Goal: Task Accomplishment & Management: Use online tool/utility

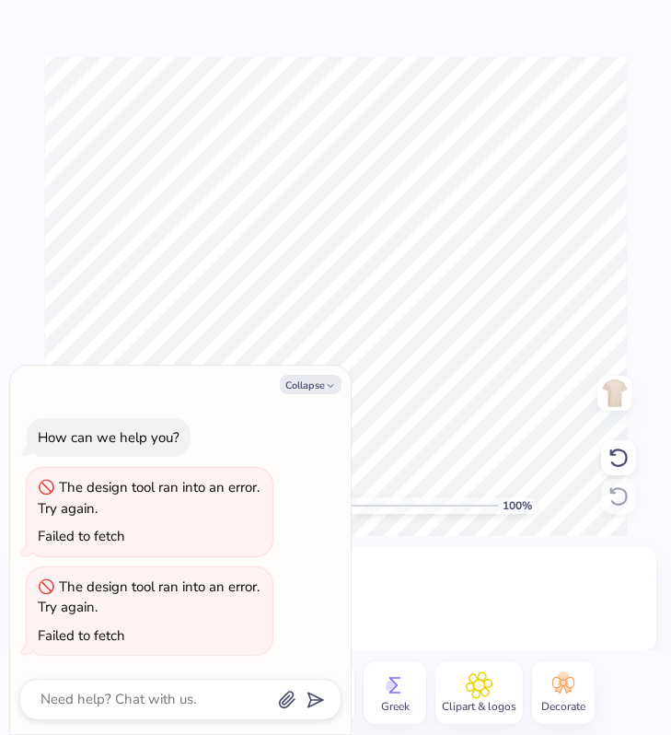
type textarea "x"
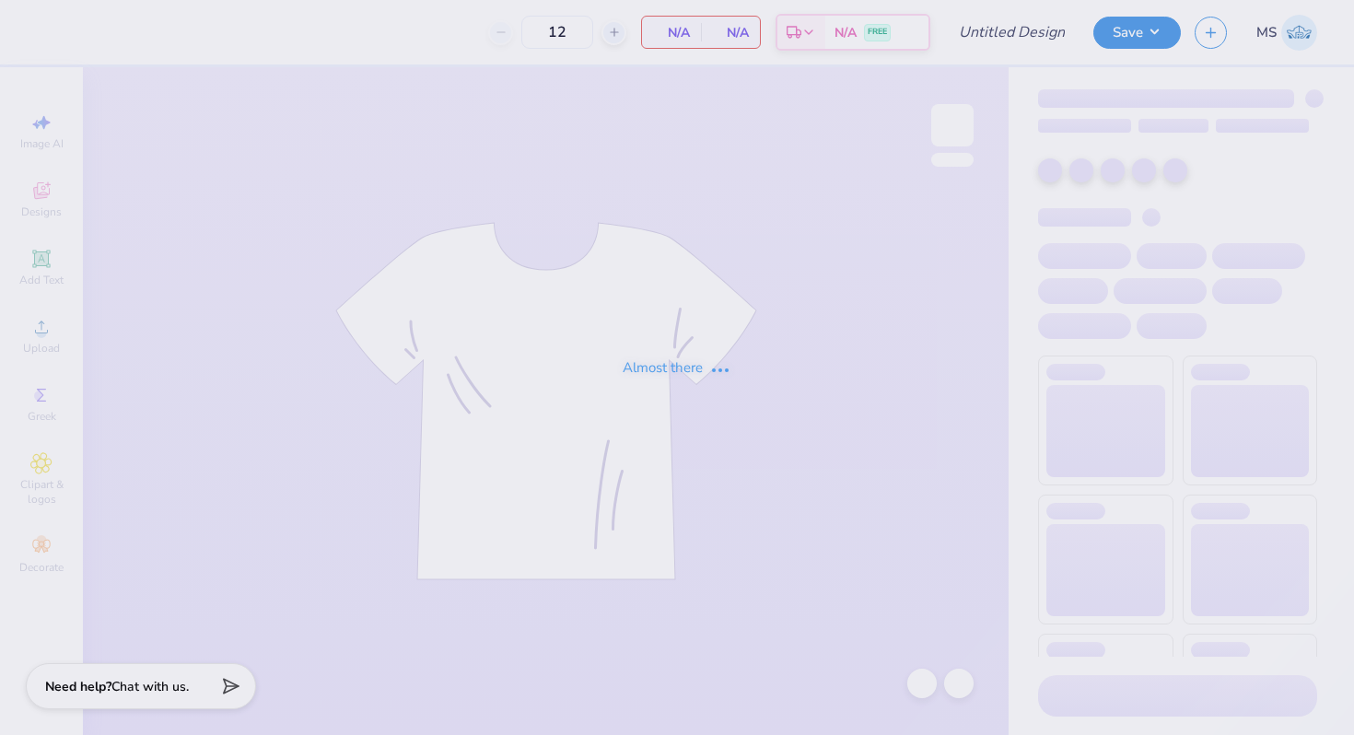
type input "Id like to see this but instead of kappa id like to see DEEGEE"
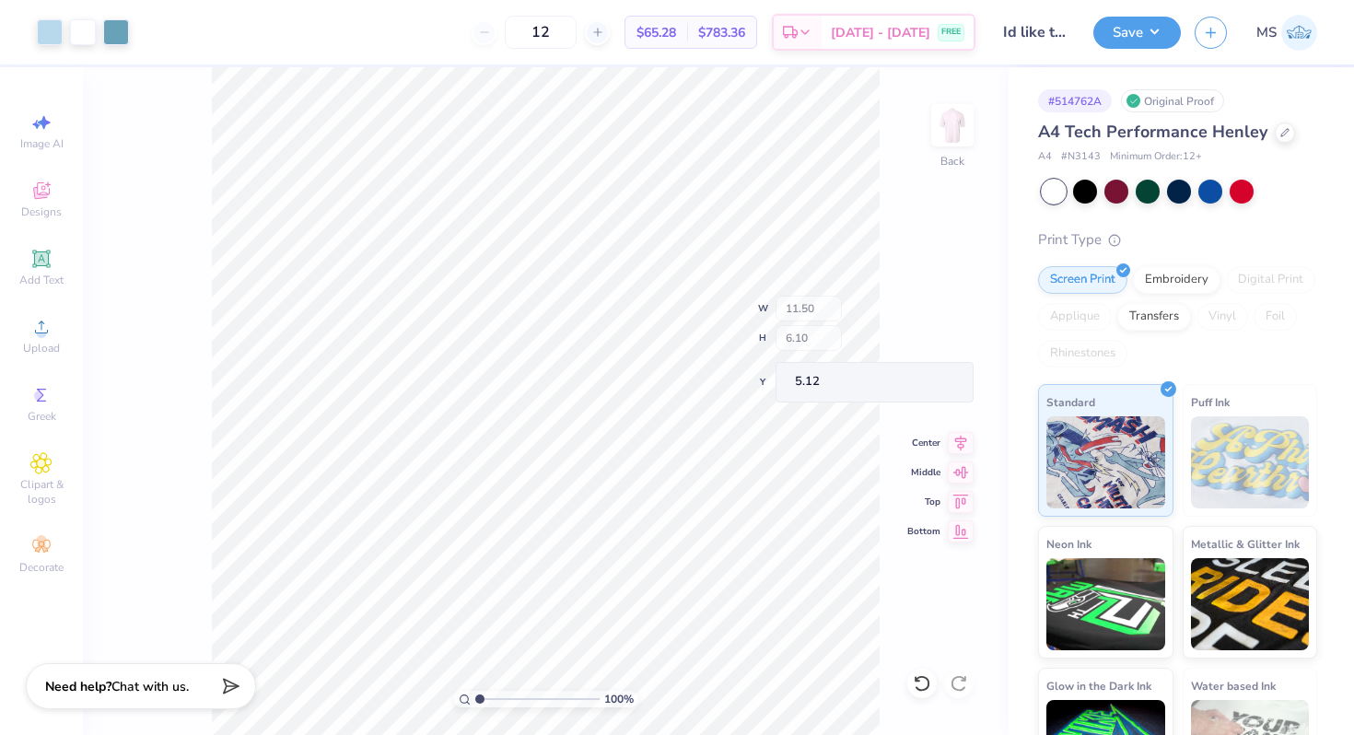
type input "2.63"
type input "4.48"
type input "5.35"
click at [918, 675] on icon at bounding box center [922, 683] width 18 height 18
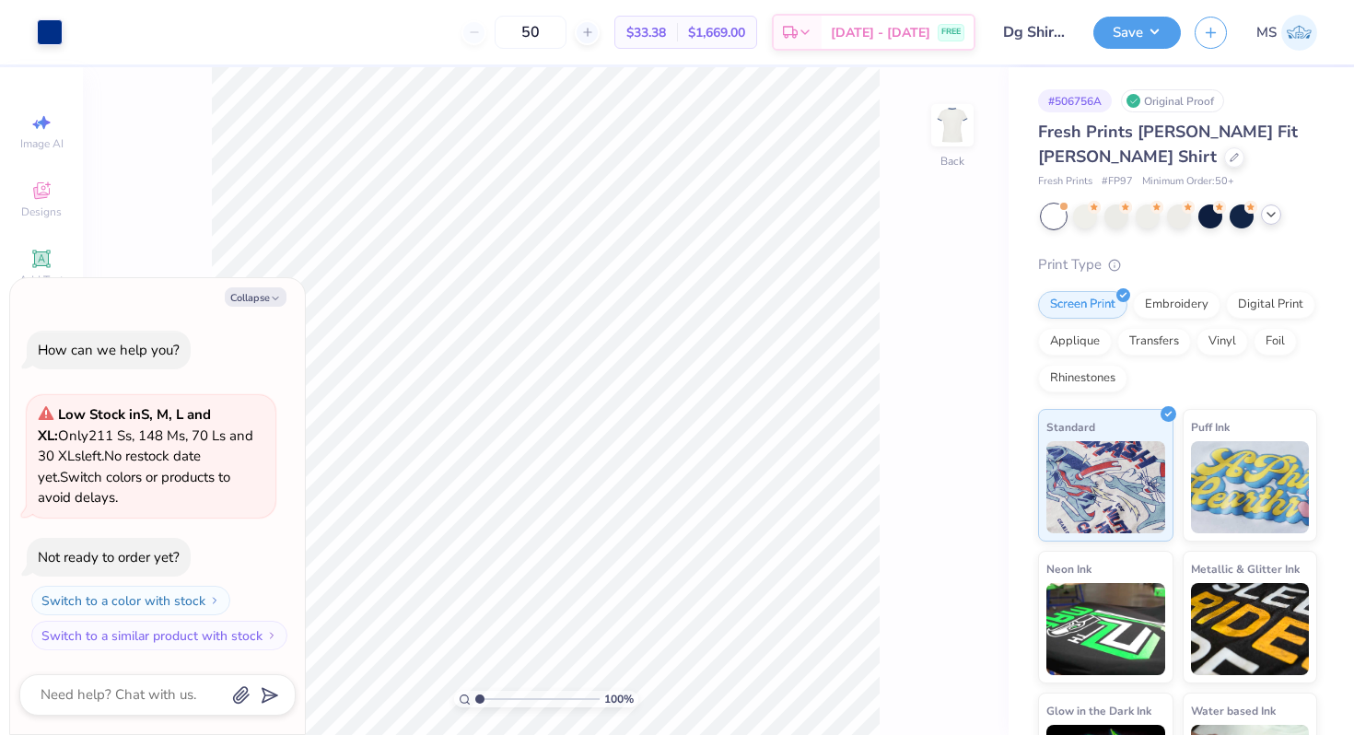
click at [1276, 215] on icon at bounding box center [1270, 214] width 15 height 15
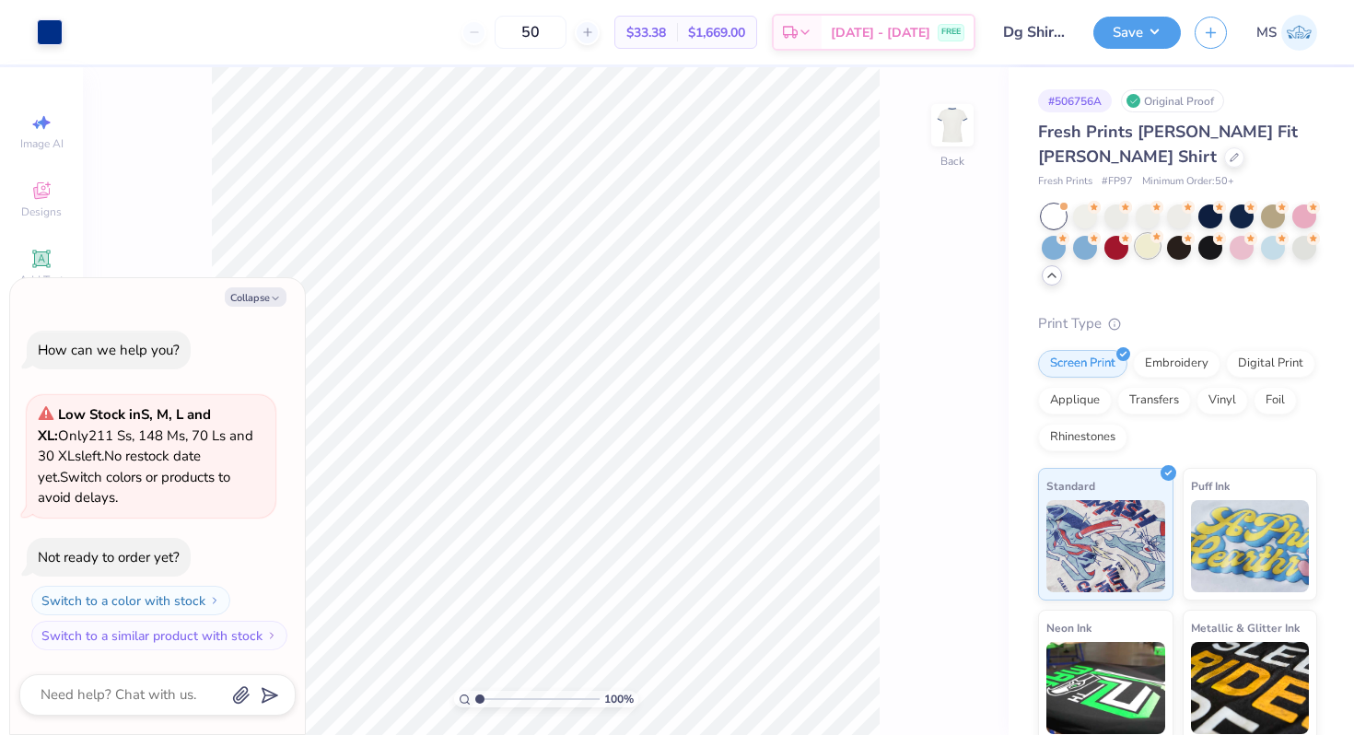
click at [1150, 247] on div at bounding box center [1147, 246] width 24 height 24
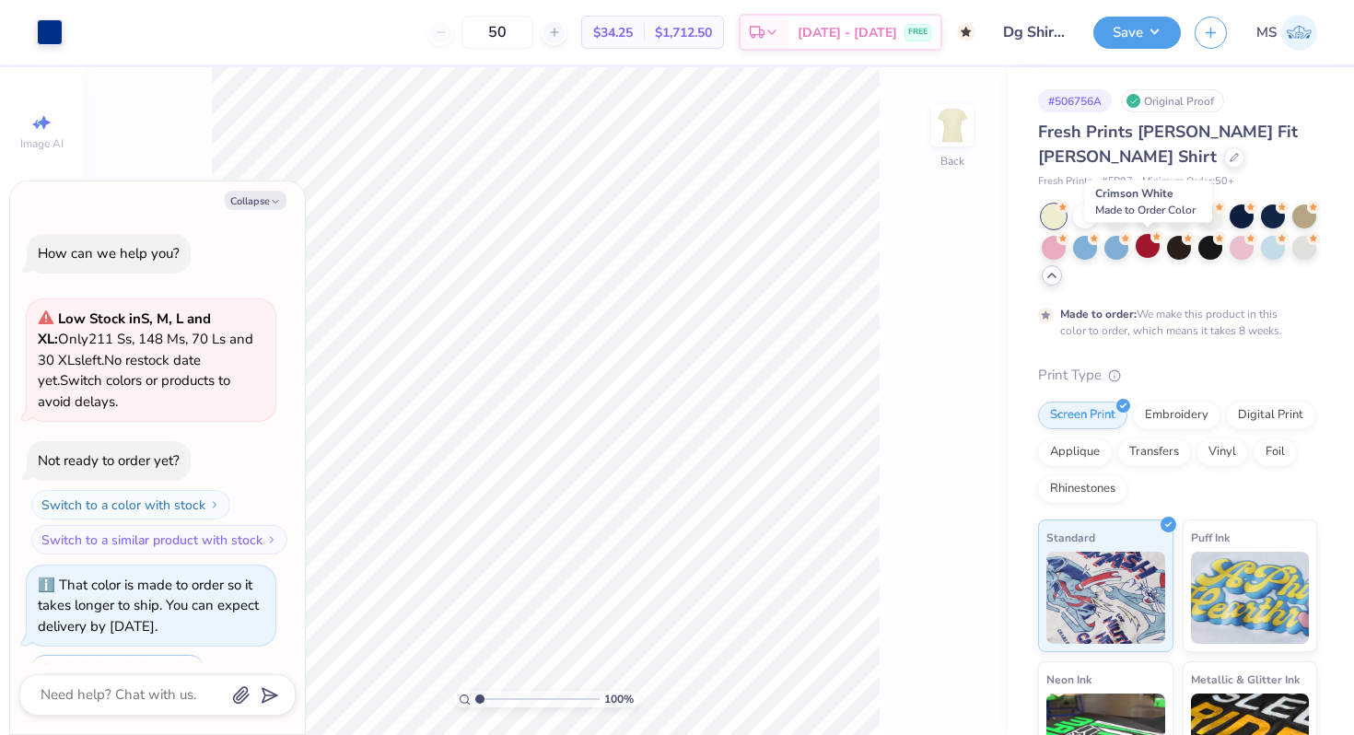
scroll to position [77, 0]
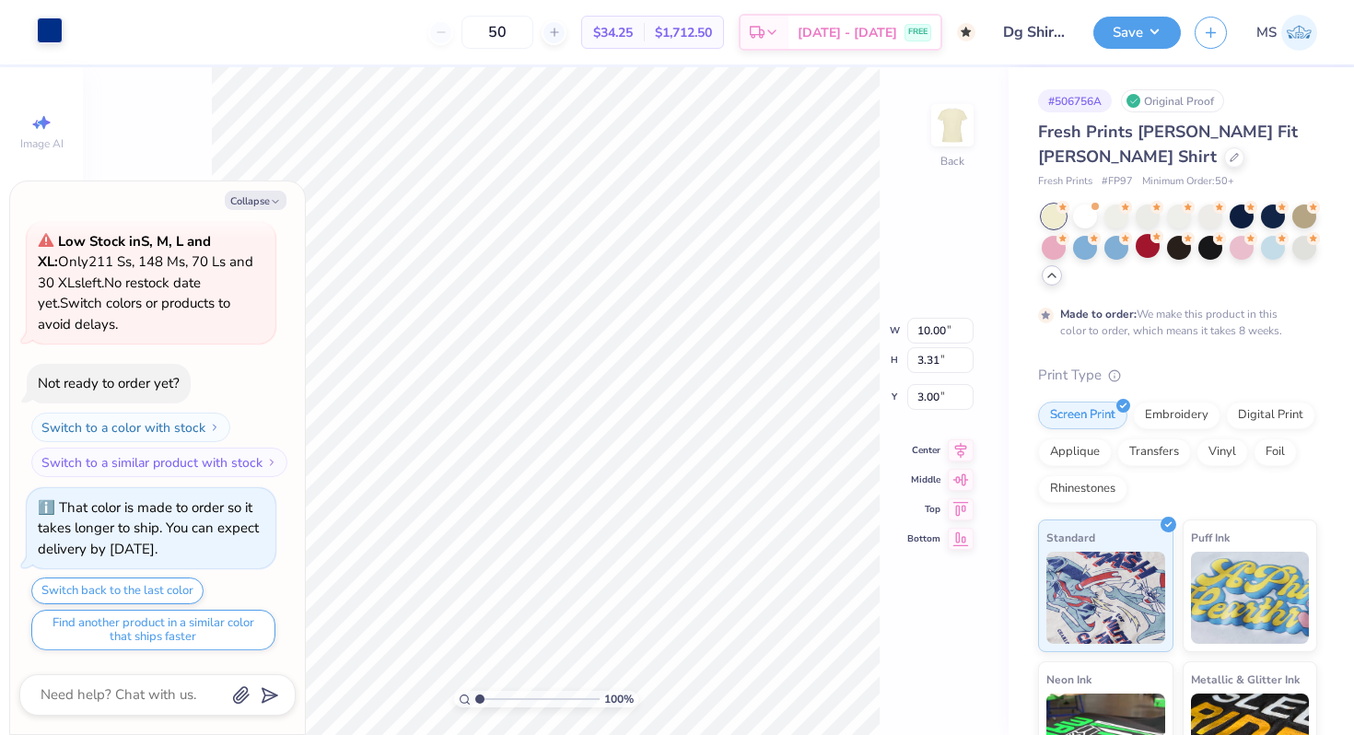
click at [50, 26] on div at bounding box center [50, 30] width 26 height 26
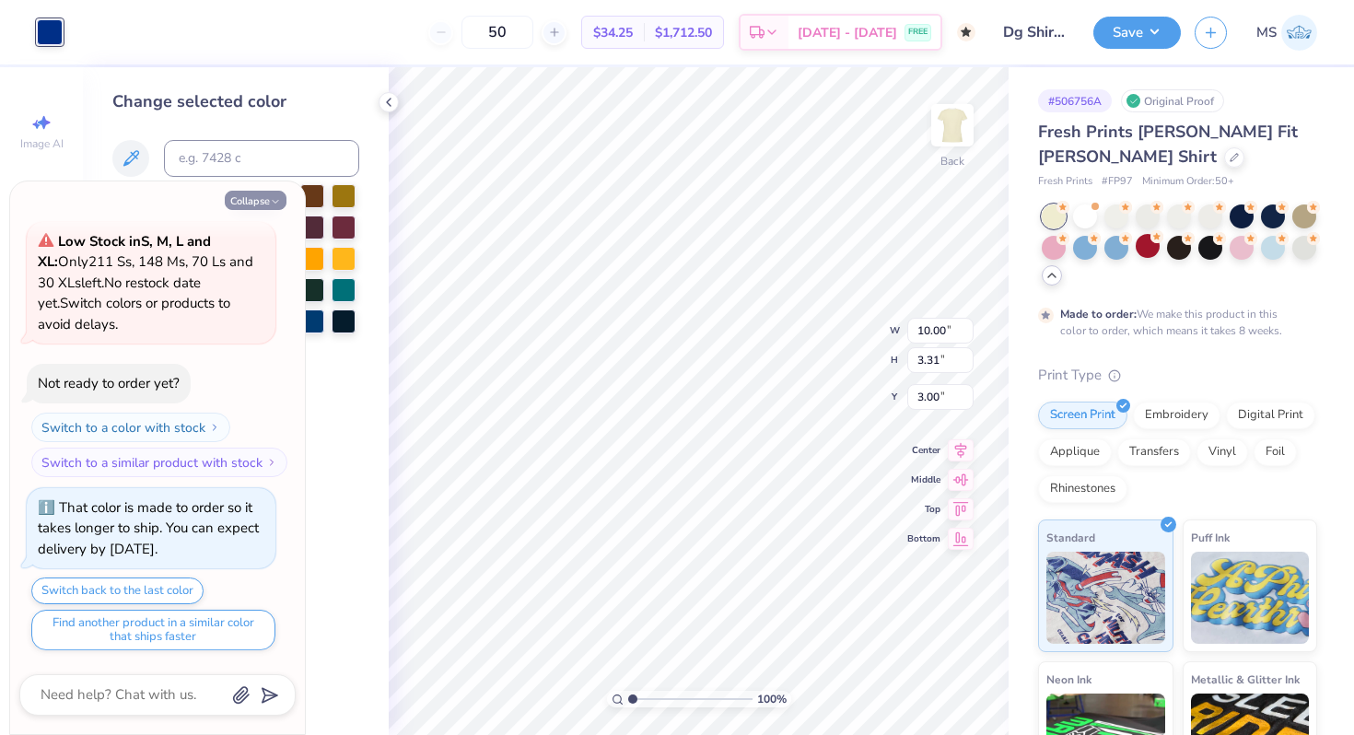
click at [240, 207] on button "Collapse" at bounding box center [256, 200] width 62 height 19
type textarea "x"
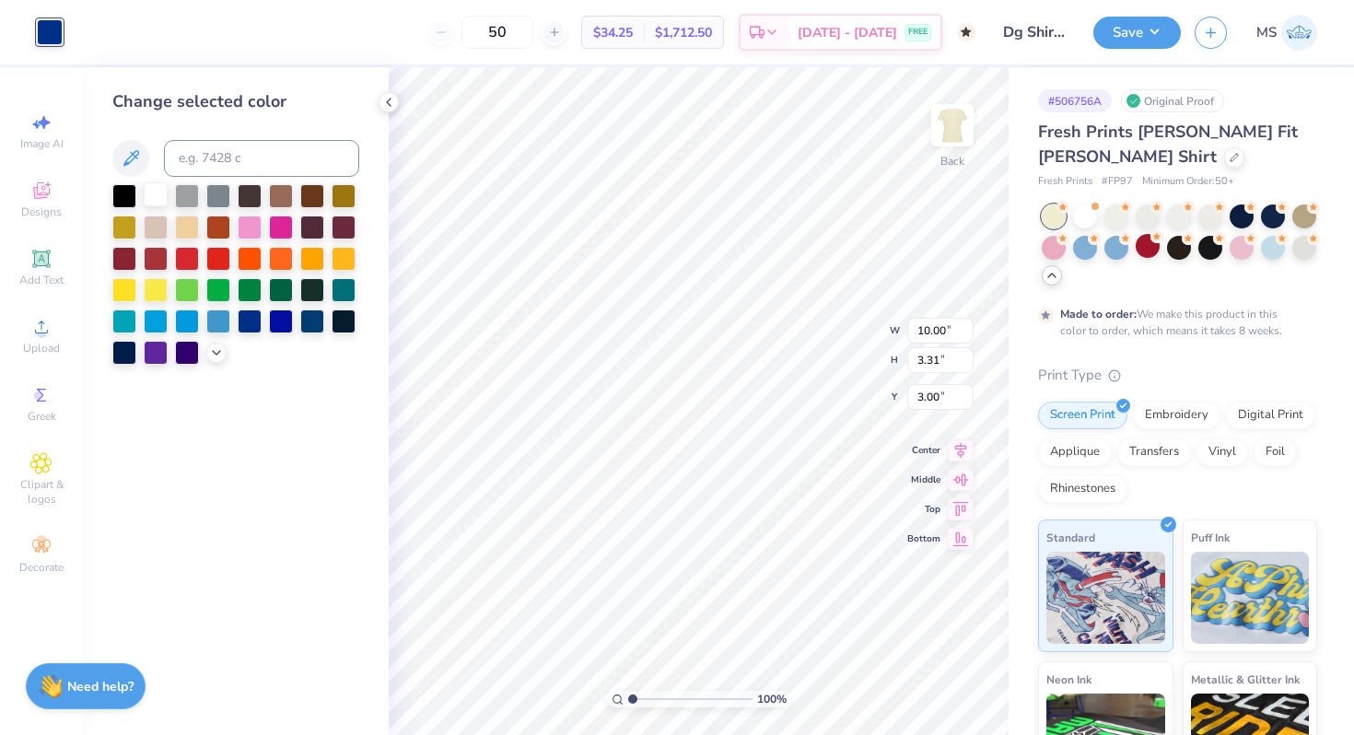
click at [145, 203] on div at bounding box center [156, 194] width 24 height 24
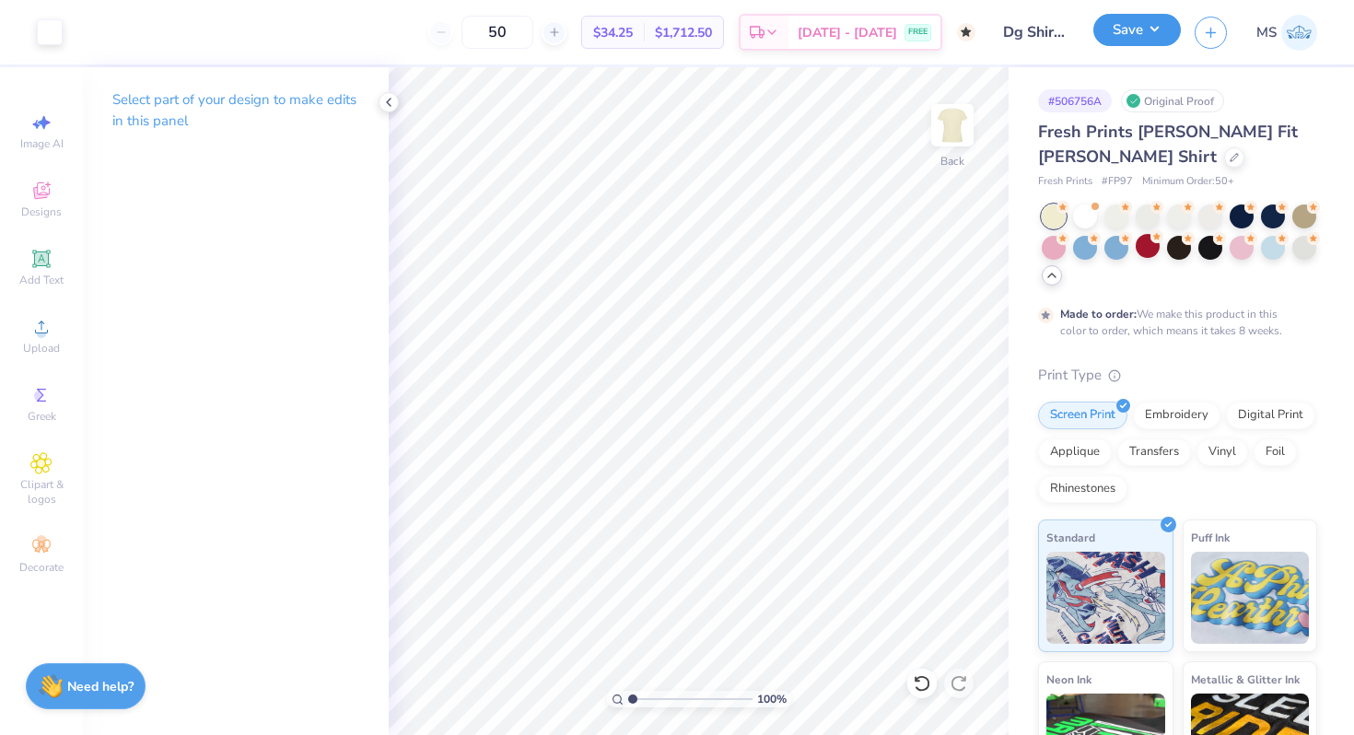
click at [1118, 23] on button "Save" at bounding box center [1136, 30] width 87 height 32
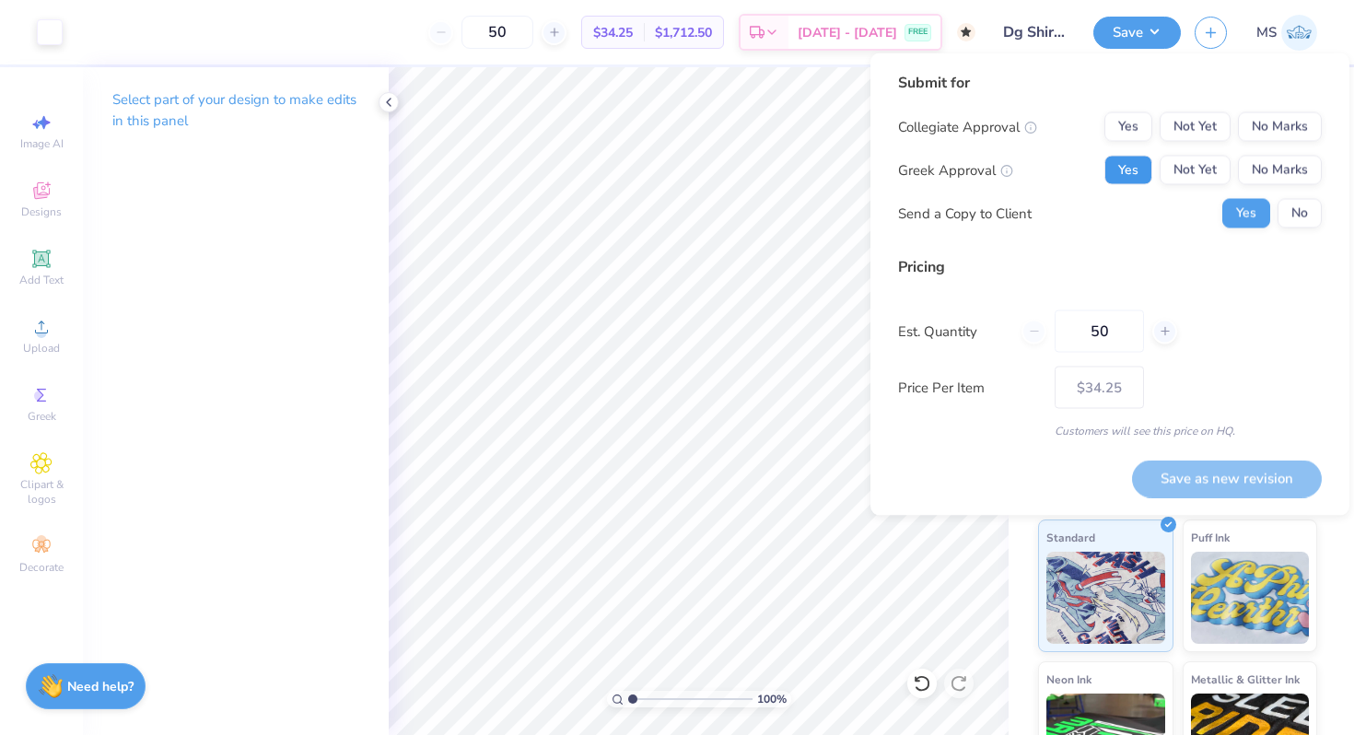
click at [1138, 160] on button "Yes" at bounding box center [1128, 170] width 48 height 29
click at [1302, 127] on button "No Marks" at bounding box center [1280, 126] width 84 height 29
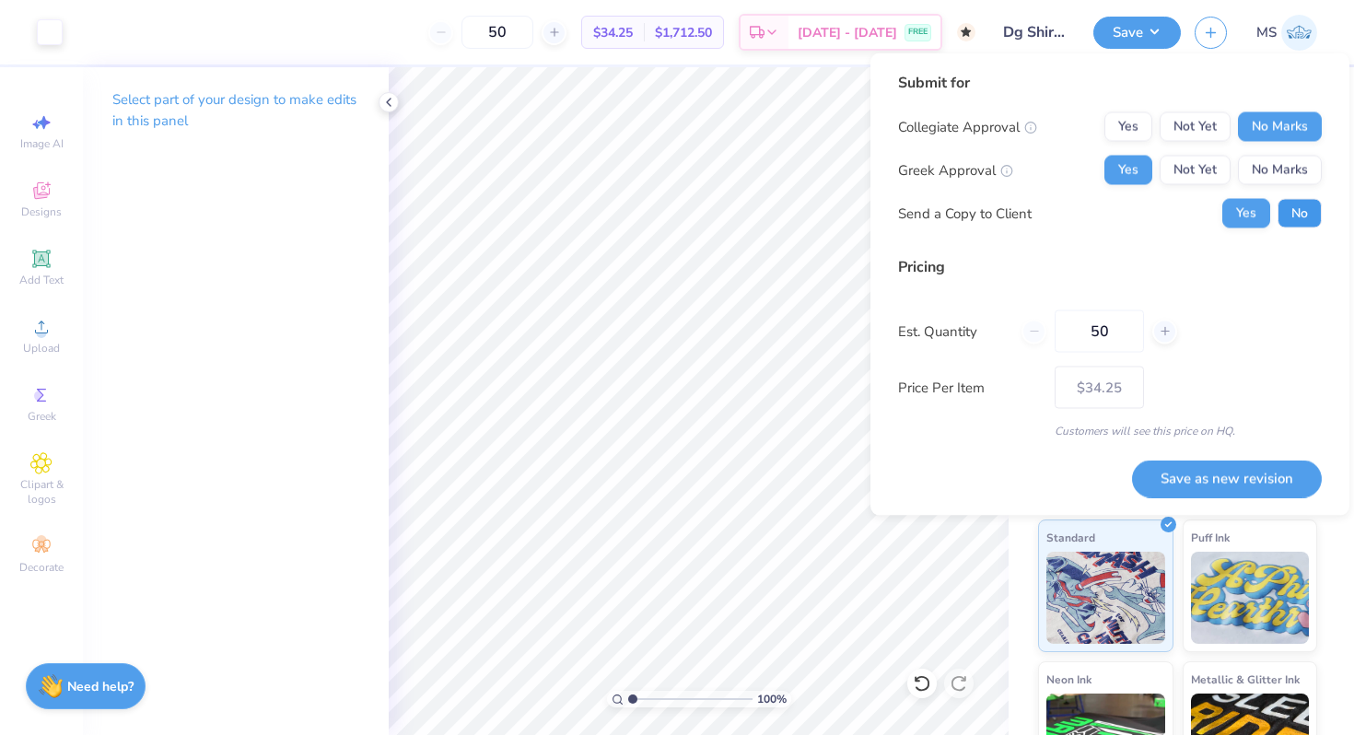
click at [1297, 217] on button "No" at bounding box center [1299, 213] width 44 height 29
click at [533, 33] on input "50" at bounding box center [497, 32] width 72 height 33
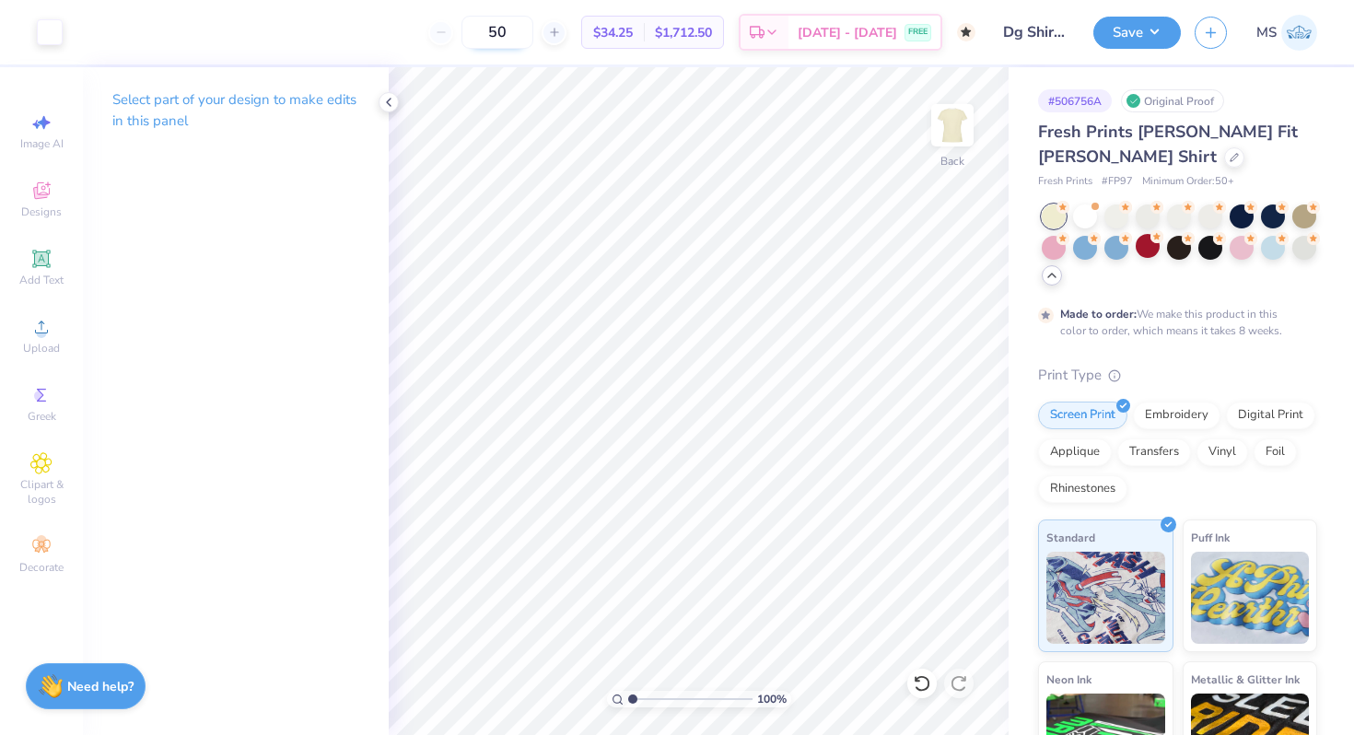
type input "5"
type input "50"
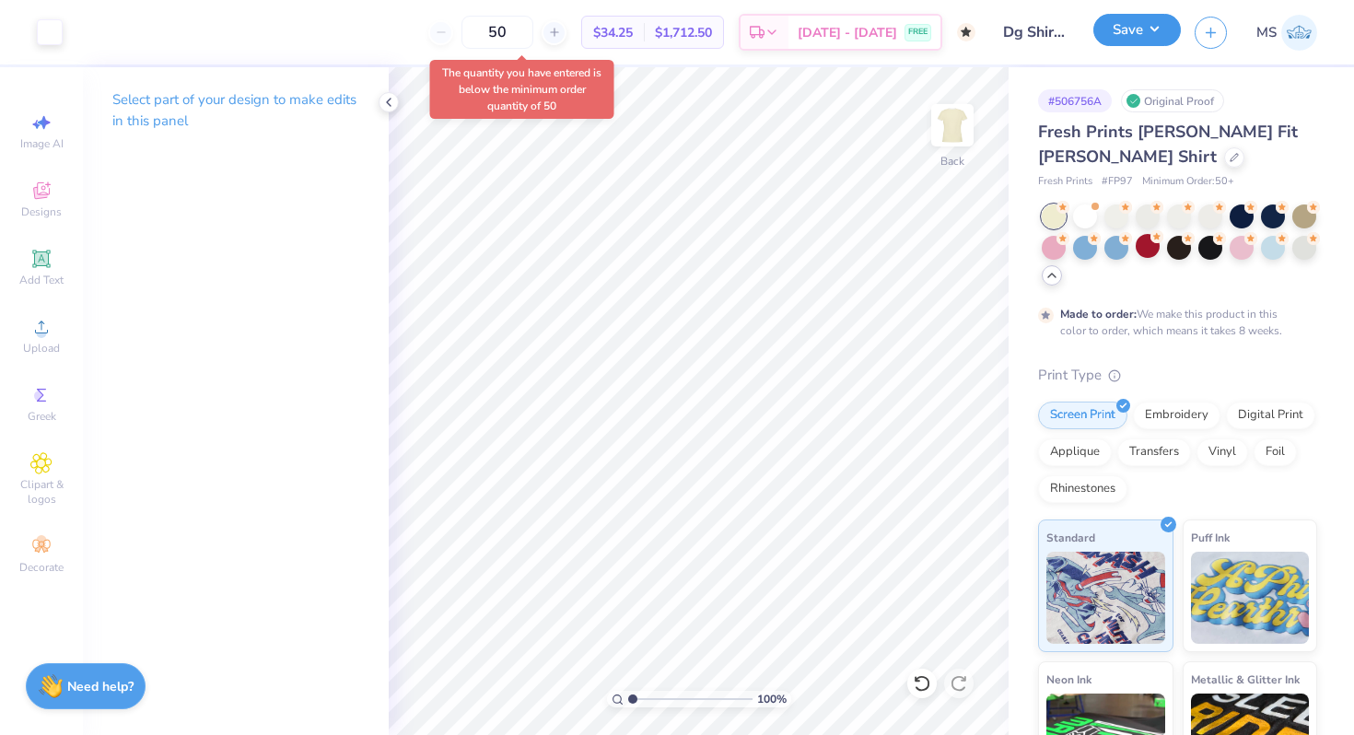
click at [1131, 36] on button "Save" at bounding box center [1136, 30] width 87 height 32
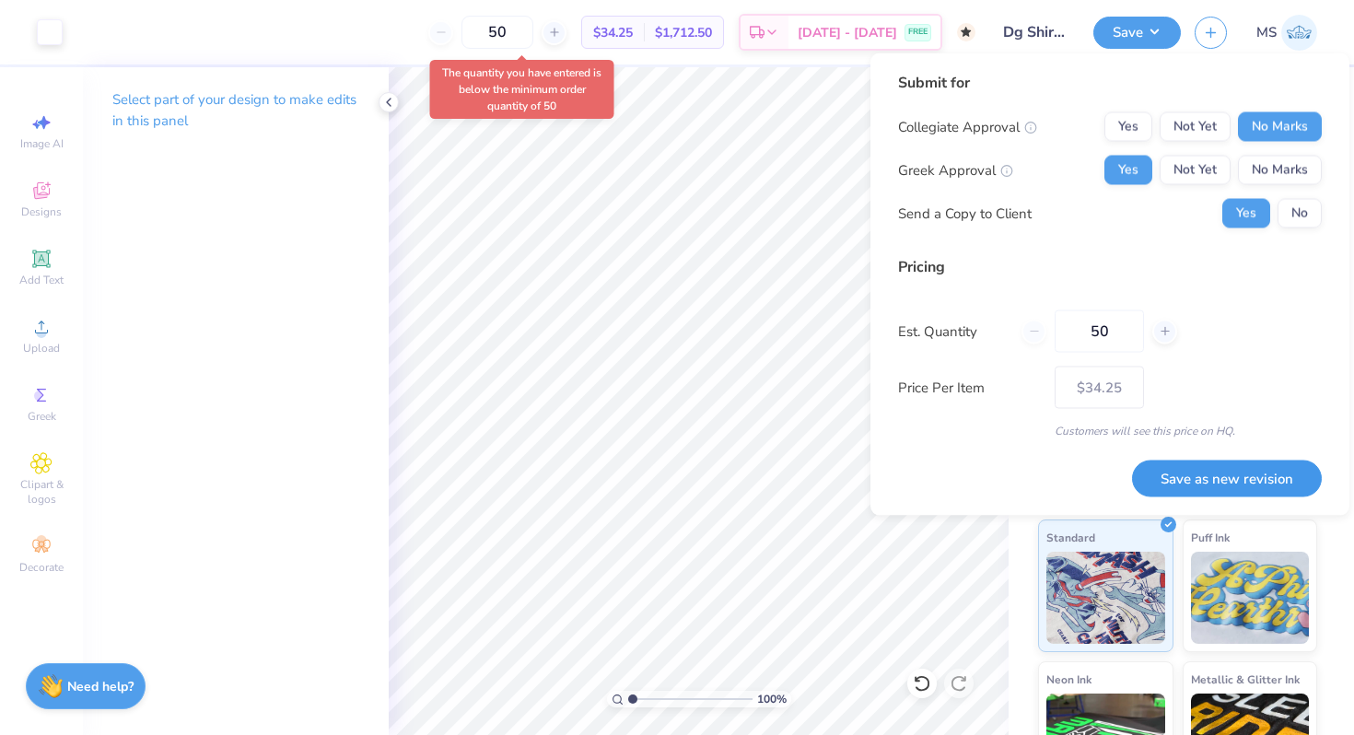
click at [1239, 480] on button "Save as new revision" at bounding box center [1227, 478] width 190 height 38
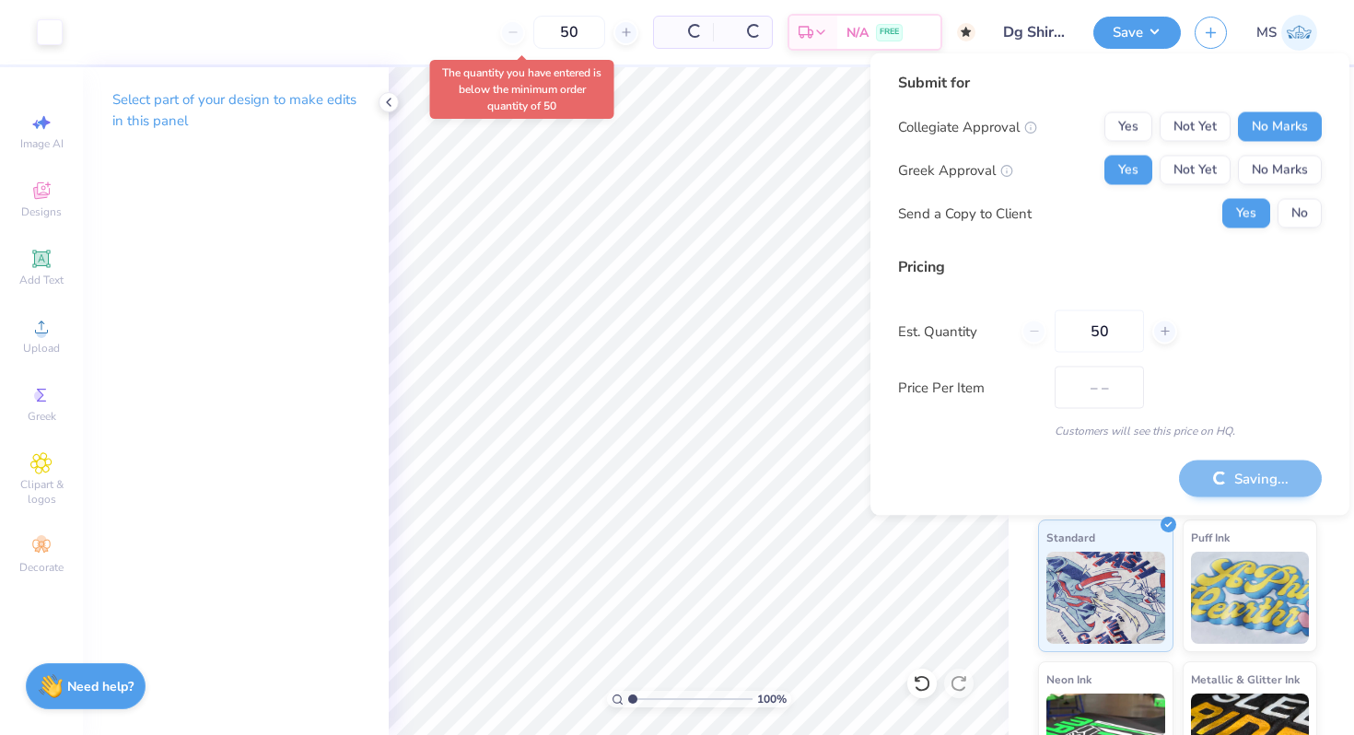
type input "$34.25"
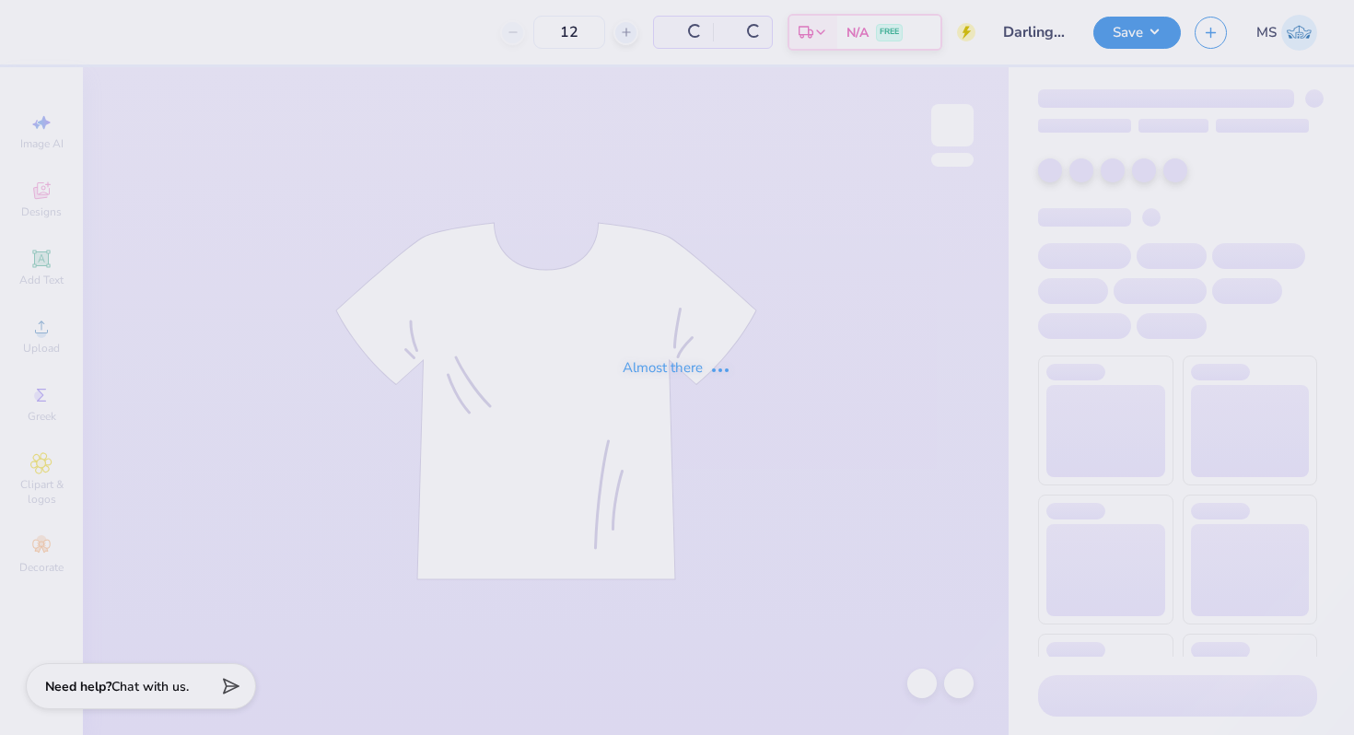
type input "24"
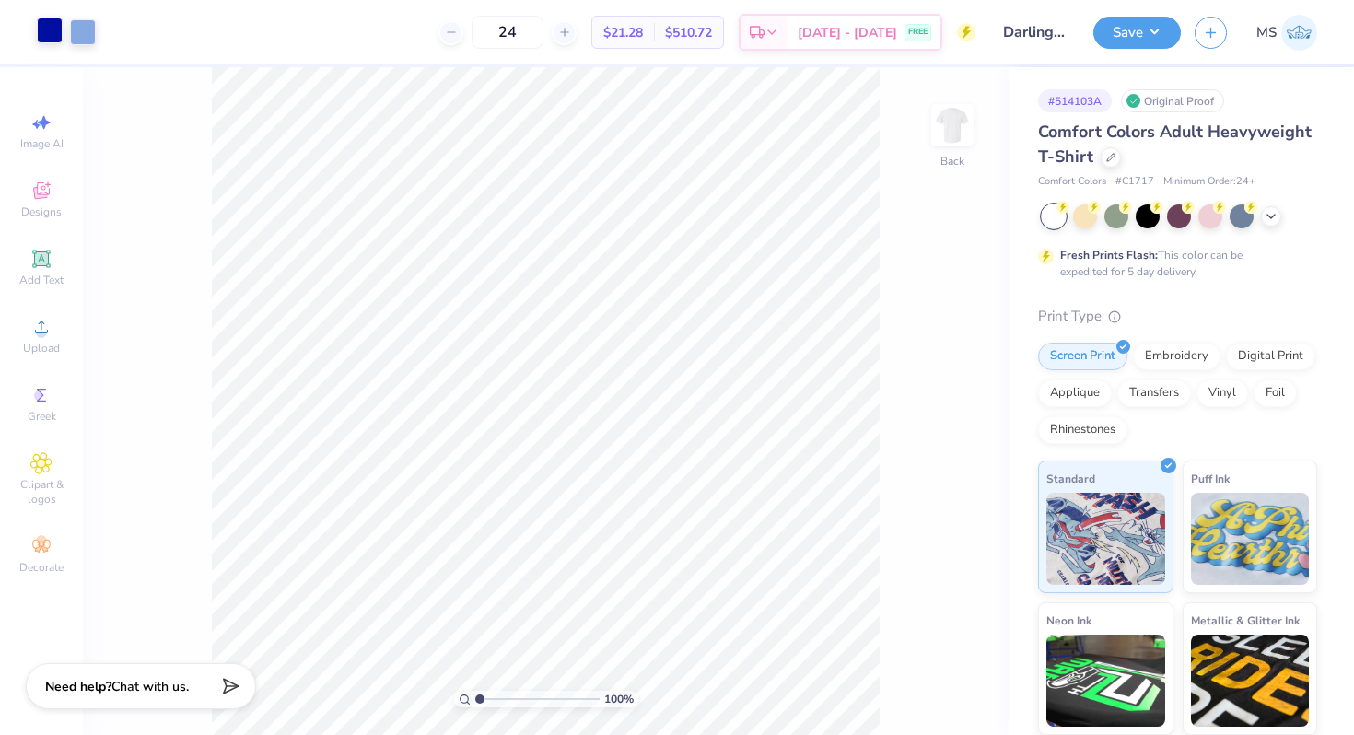
click at [55, 37] on div at bounding box center [50, 30] width 26 height 26
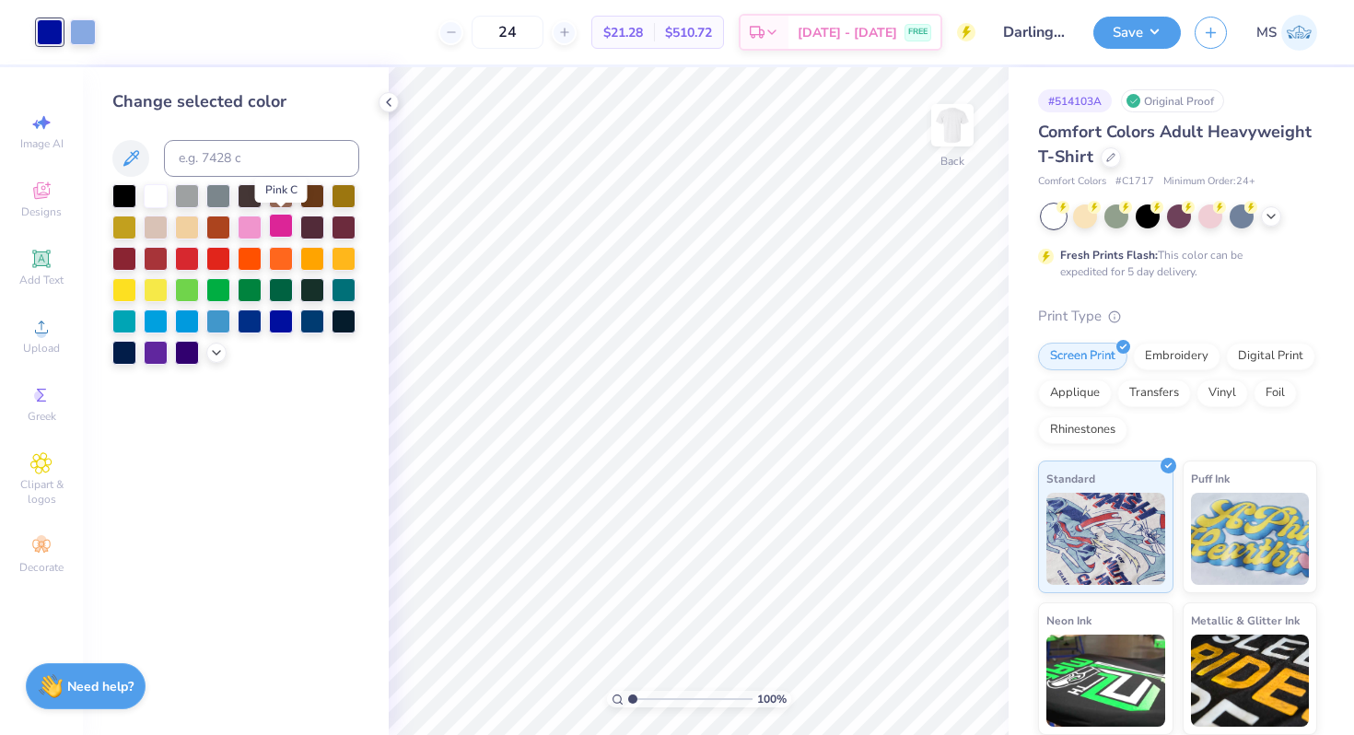
click at [289, 221] on div at bounding box center [281, 226] width 24 height 24
click at [79, 30] on div at bounding box center [83, 30] width 26 height 26
click at [252, 220] on div at bounding box center [250, 226] width 24 height 24
click at [59, 26] on div at bounding box center [50, 30] width 26 height 26
click at [215, 349] on icon at bounding box center [216, 350] width 15 height 15
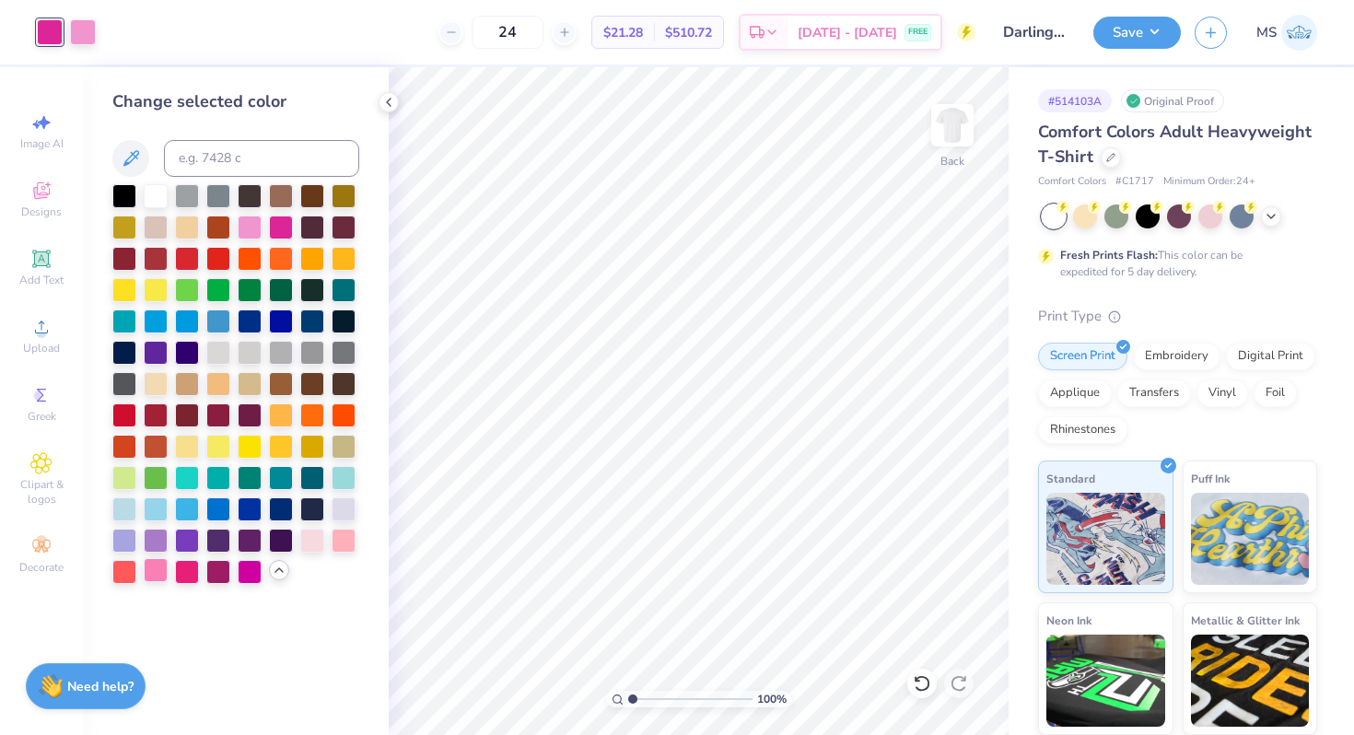
click at [158, 564] on div at bounding box center [156, 570] width 24 height 24
click at [285, 225] on div at bounding box center [281, 226] width 24 height 24
click at [184, 575] on div at bounding box center [187, 570] width 24 height 24
click at [273, 224] on div at bounding box center [281, 226] width 24 height 24
click at [1116, 29] on button "Save" at bounding box center [1136, 30] width 87 height 32
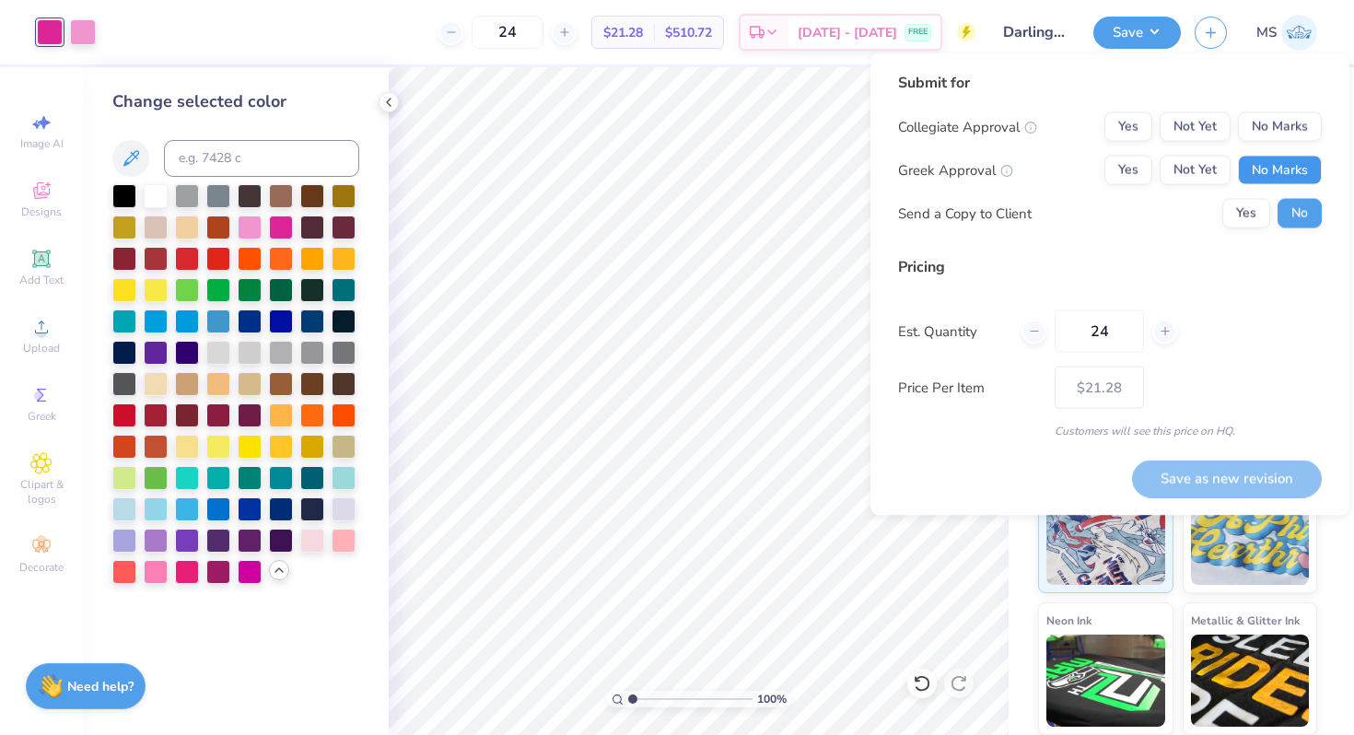
click at [1270, 171] on button "No Marks" at bounding box center [1280, 170] width 84 height 29
click at [1270, 134] on button "No Marks" at bounding box center [1280, 126] width 84 height 29
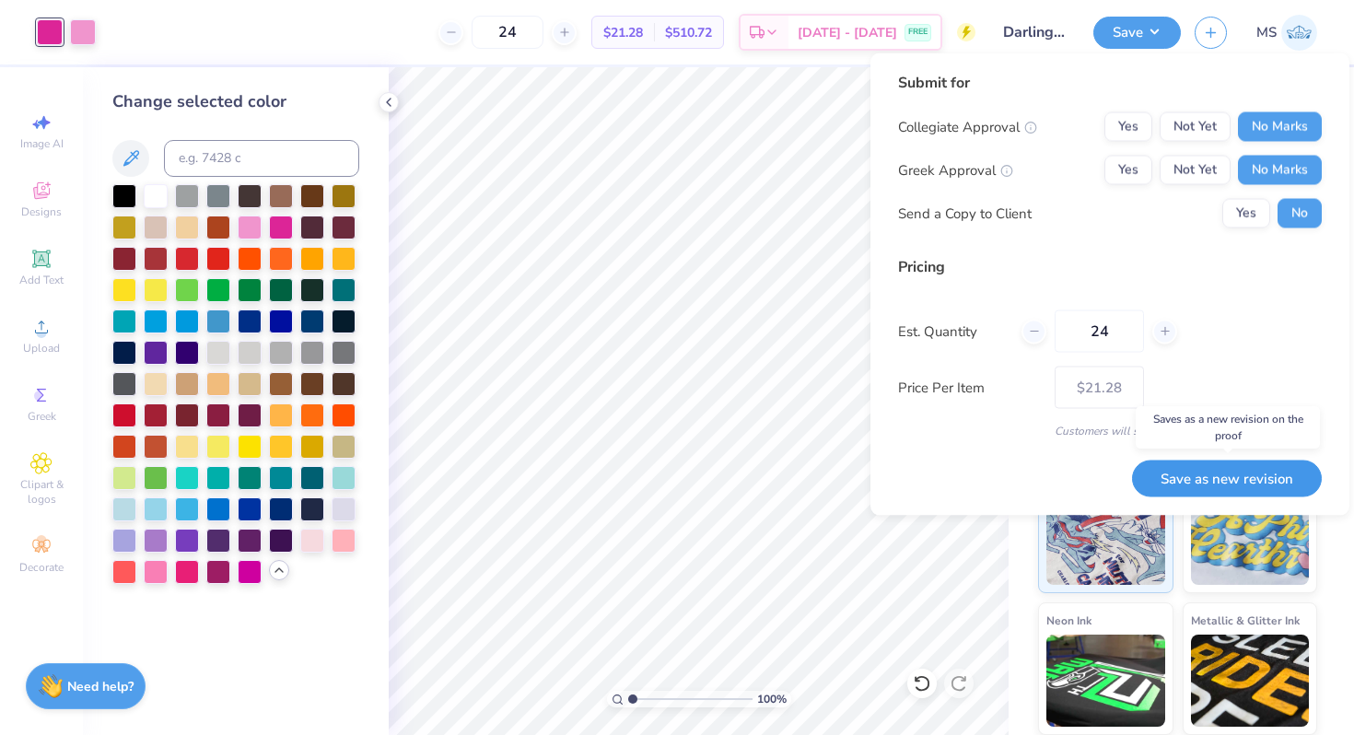
click at [1238, 467] on button "Save as new revision" at bounding box center [1227, 478] width 190 height 38
type input "– –"
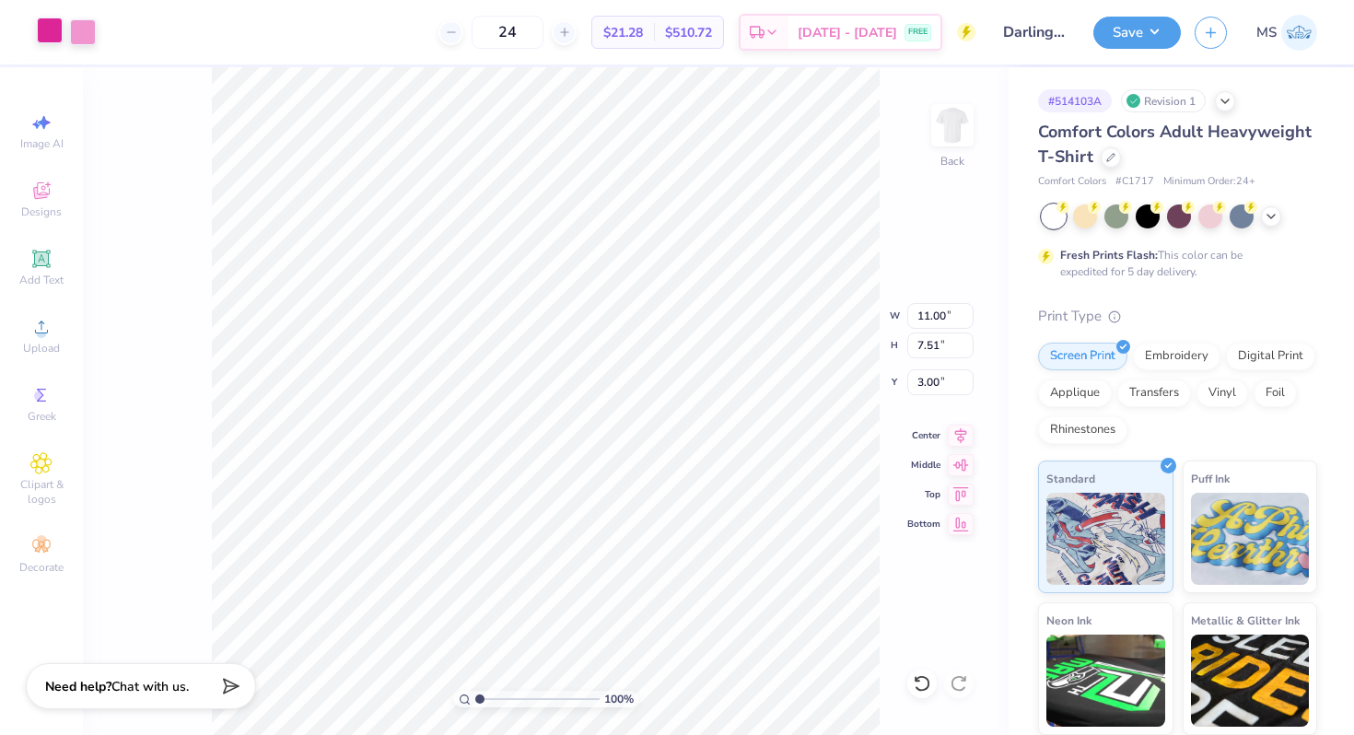
click at [56, 30] on div at bounding box center [50, 30] width 26 height 26
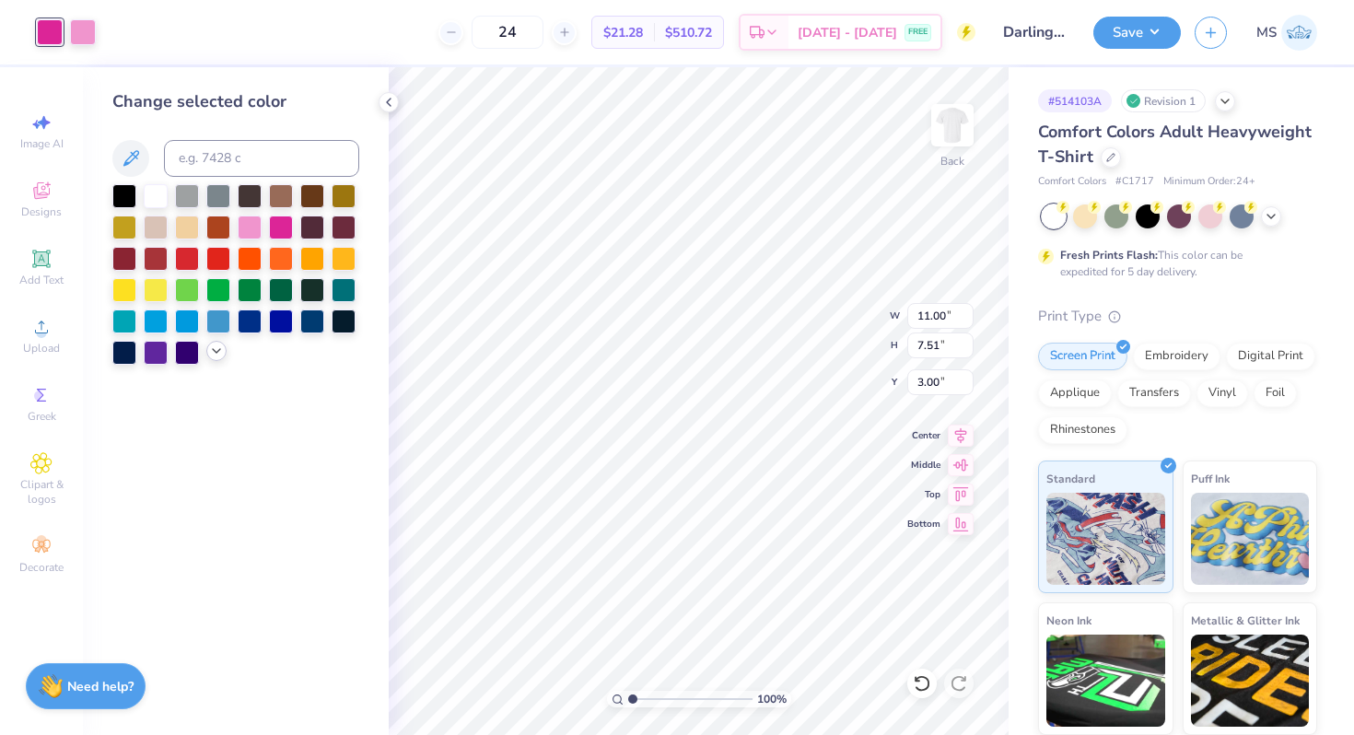
click at [214, 345] on icon at bounding box center [216, 350] width 15 height 15
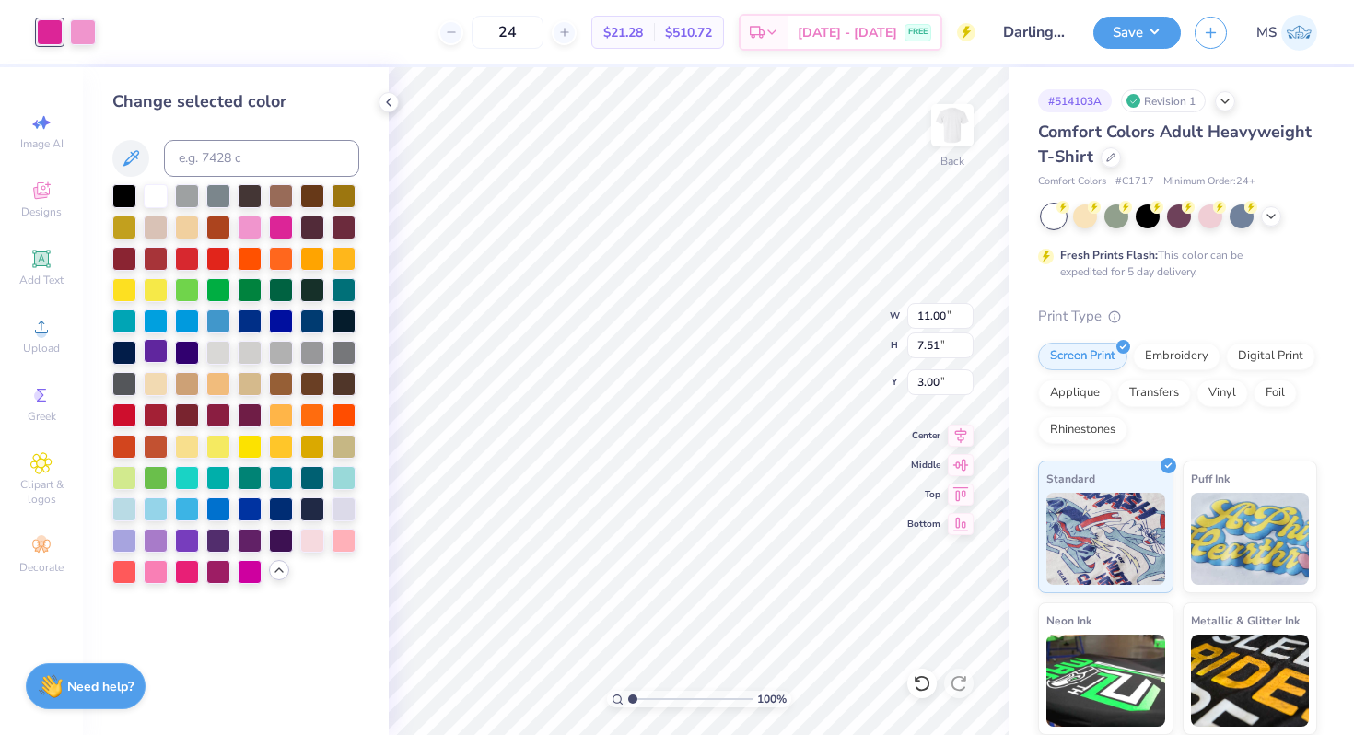
click at [157, 354] on div at bounding box center [156, 351] width 24 height 24
click at [187, 533] on div at bounding box center [187, 539] width 24 height 24
click at [78, 41] on div at bounding box center [83, 30] width 26 height 26
click at [125, 540] on div at bounding box center [124, 539] width 24 height 24
click at [1130, 27] on button "Save" at bounding box center [1136, 30] width 87 height 32
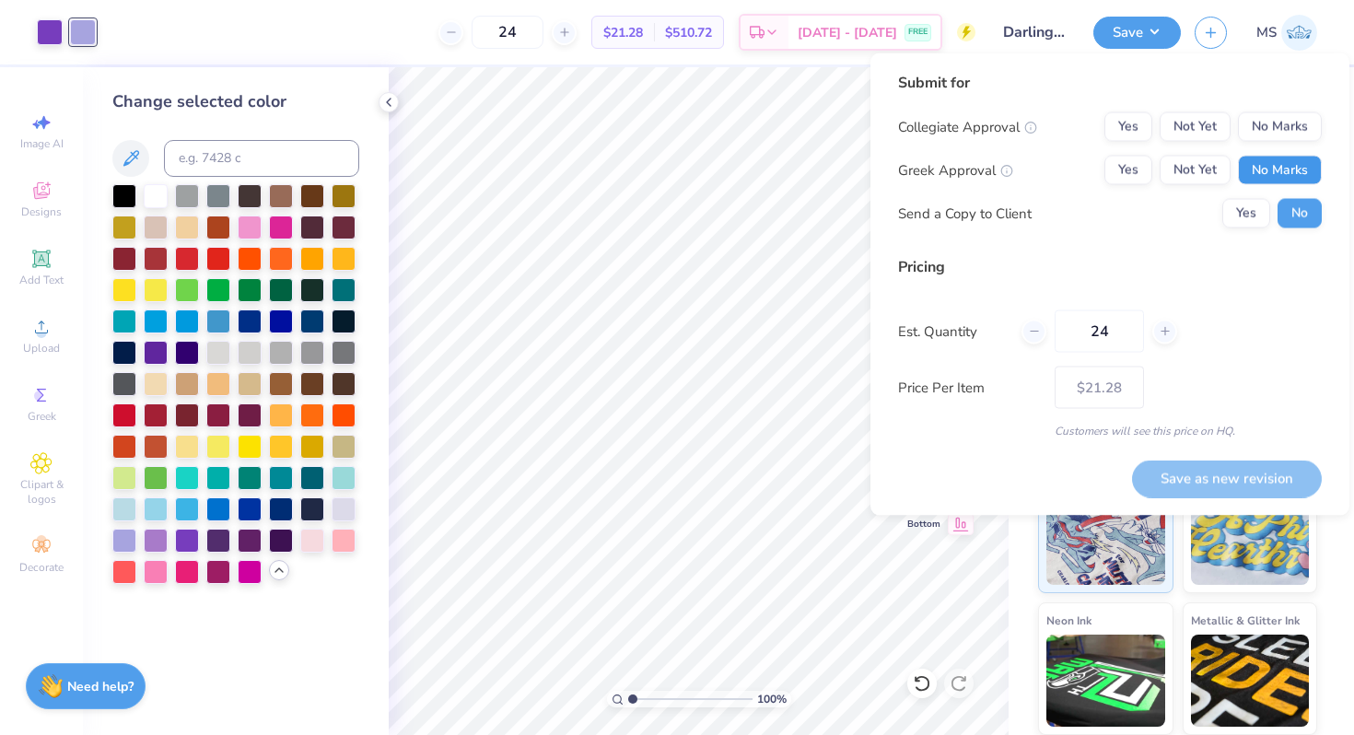
click at [1283, 176] on button "No Marks" at bounding box center [1280, 170] width 84 height 29
click at [1281, 130] on button "No Marks" at bounding box center [1280, 126] width 84 height 29
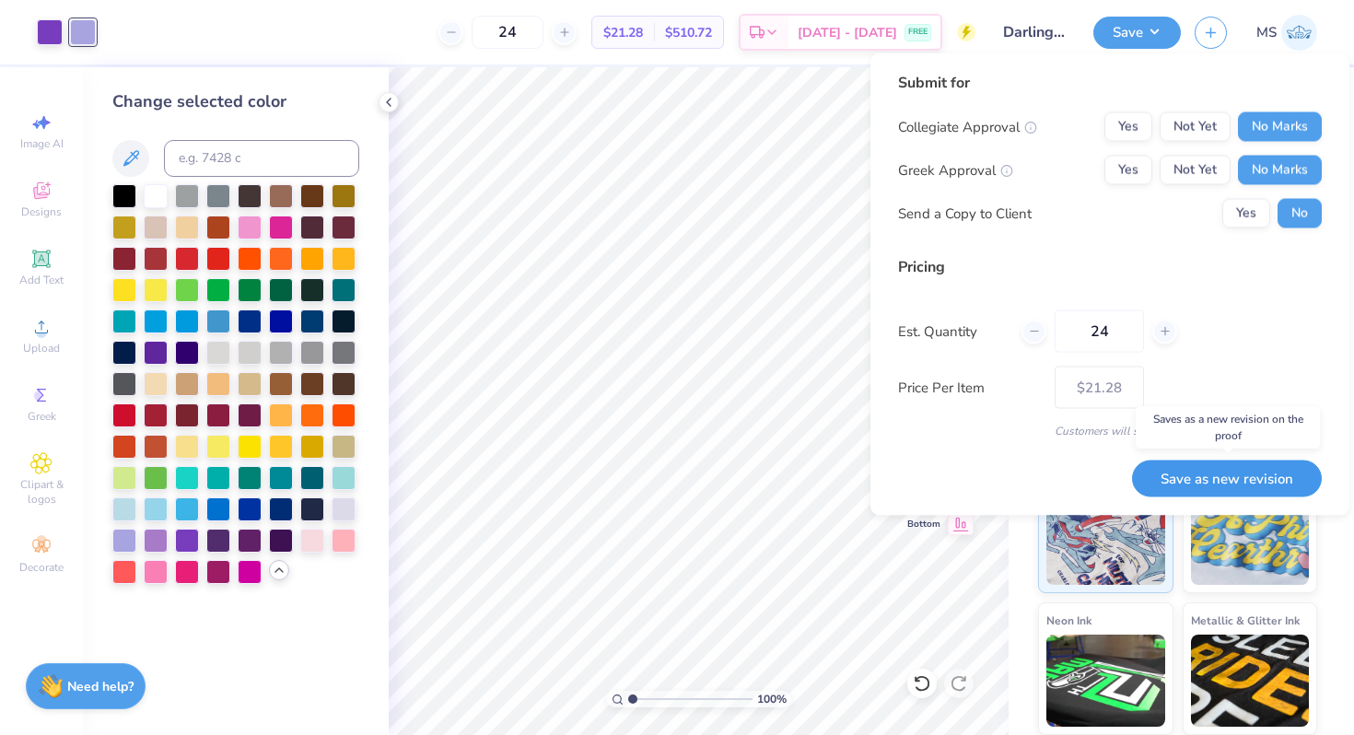
click at [1249, 490] on button "Save as new revision" at bounding box center [1227, 478] width 190 height 38
type input "$21.28"
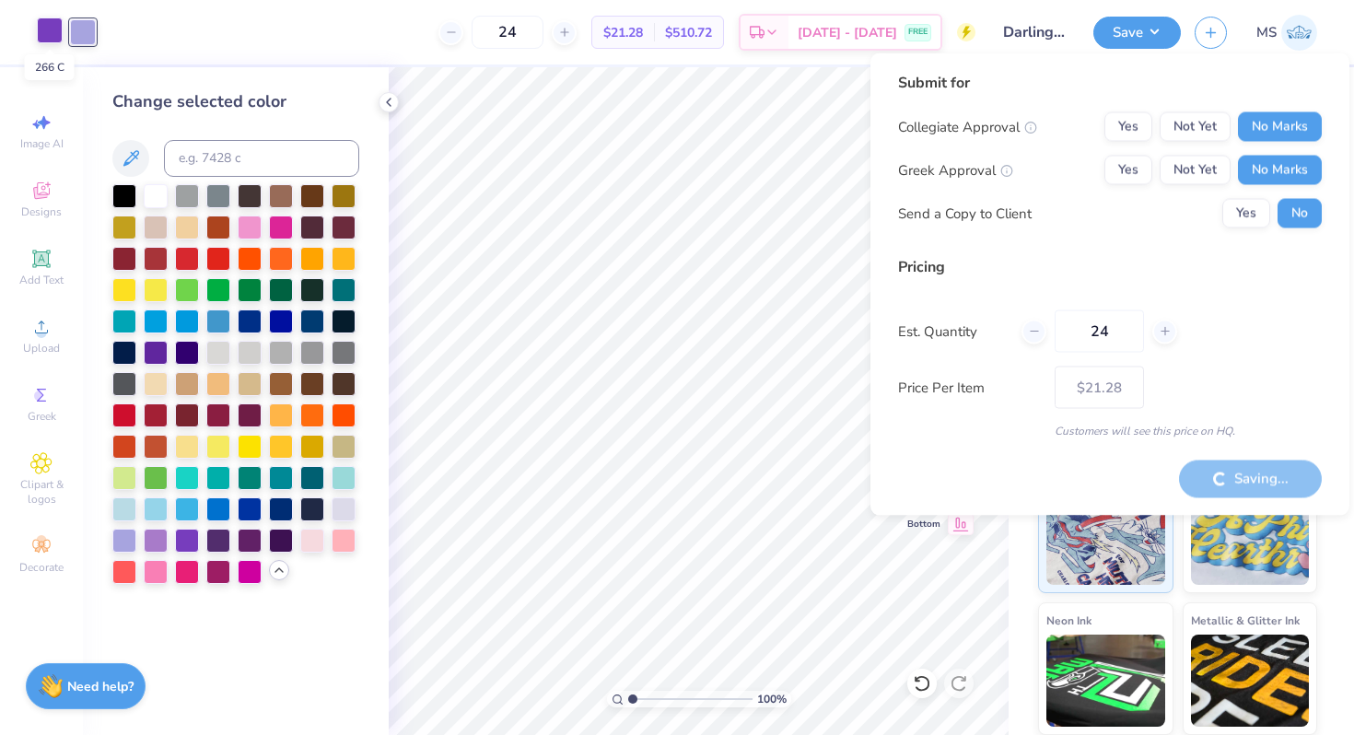
click at [53, 39] on div at bounding box center [50, 30] width 26 height 26
click at [257, 445] on div at bounding box center [250, 445] width 24 height 24
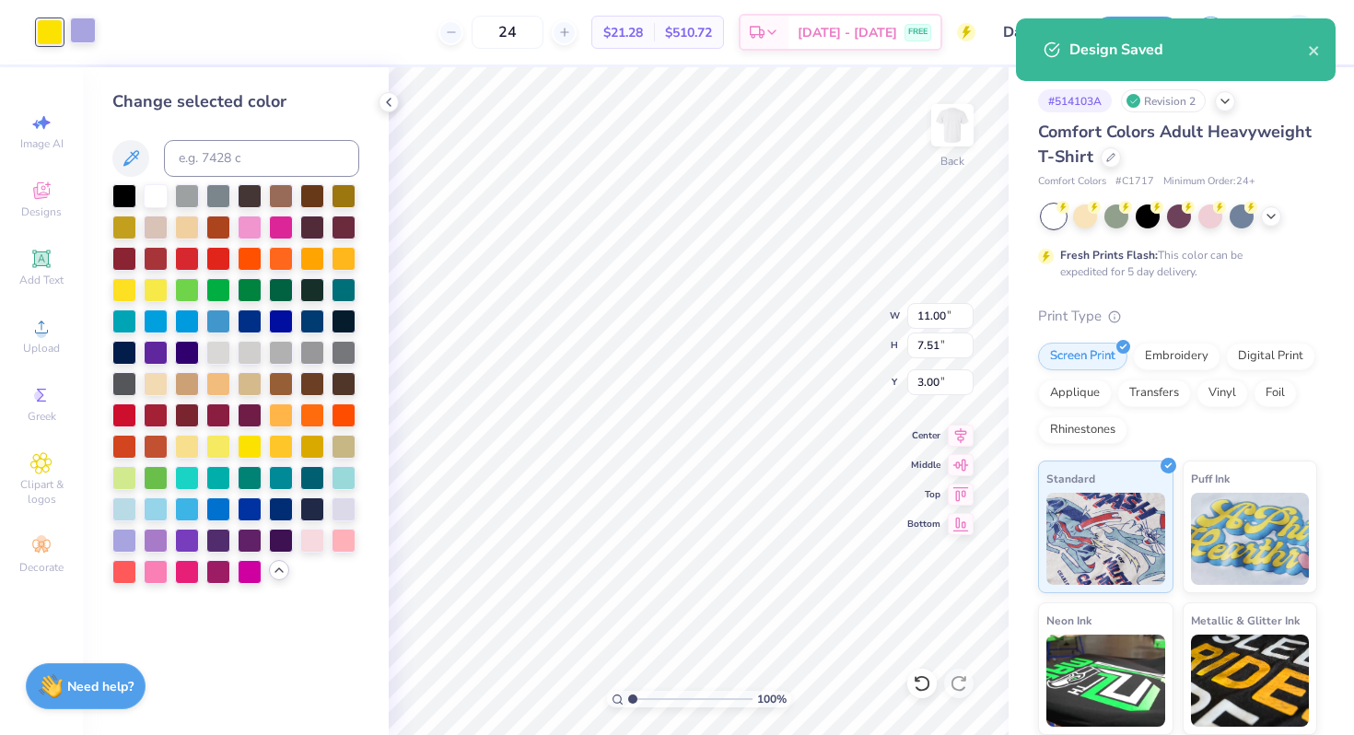
click at [76, 36] on div at bounding box center [83, 30] width 26 height 26
click at [214, 443] on div at bounding box center [218, 445] width 24 height 24
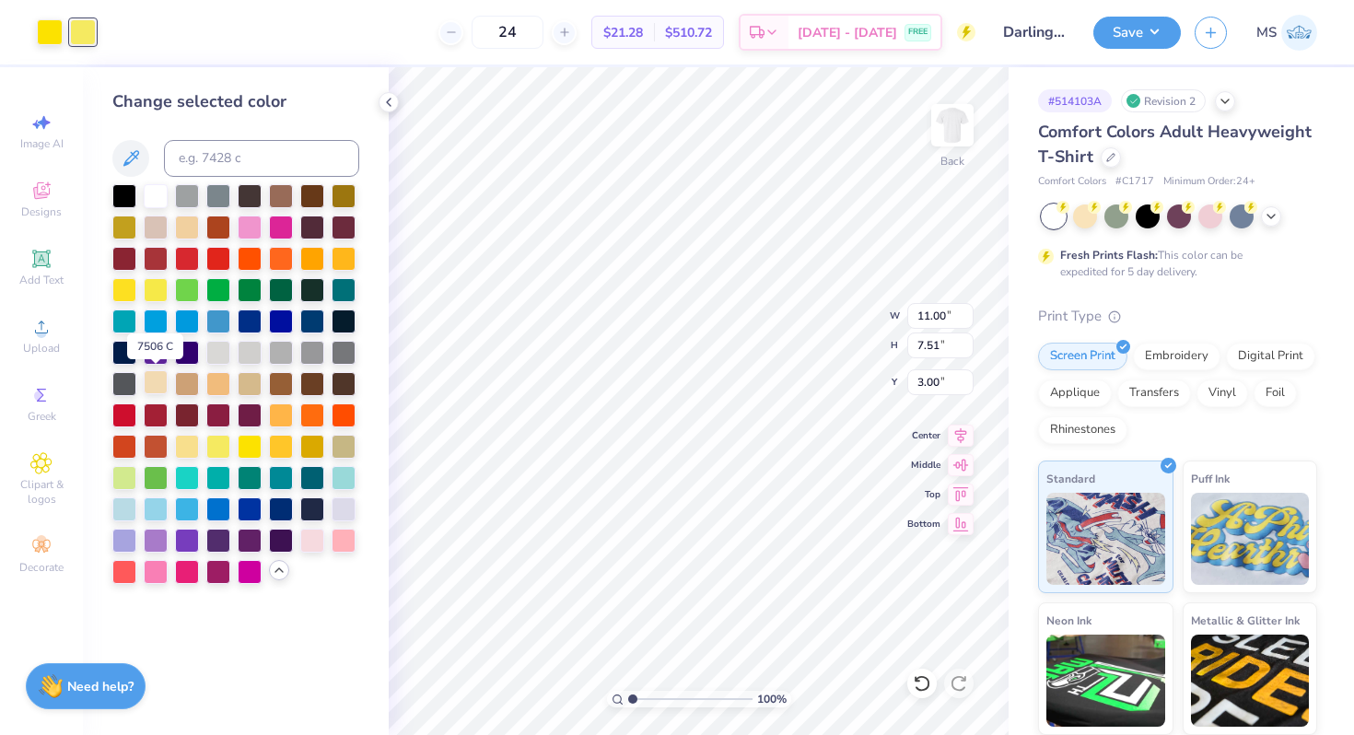
click at [153, 390] on div at bounding box center [156, 382] width 24 height 24
click at [51, 37] on div at bounding box center [50, 30] width 26 height 26
click at [316, 259] on div at bounding box center [312, 257] width 24 height 24
click at [86, 33] on div at bounding box center [83, 30] width 26 height 26
click at [341, 260] on div at bounding box center [343, 257] width 24 height 24
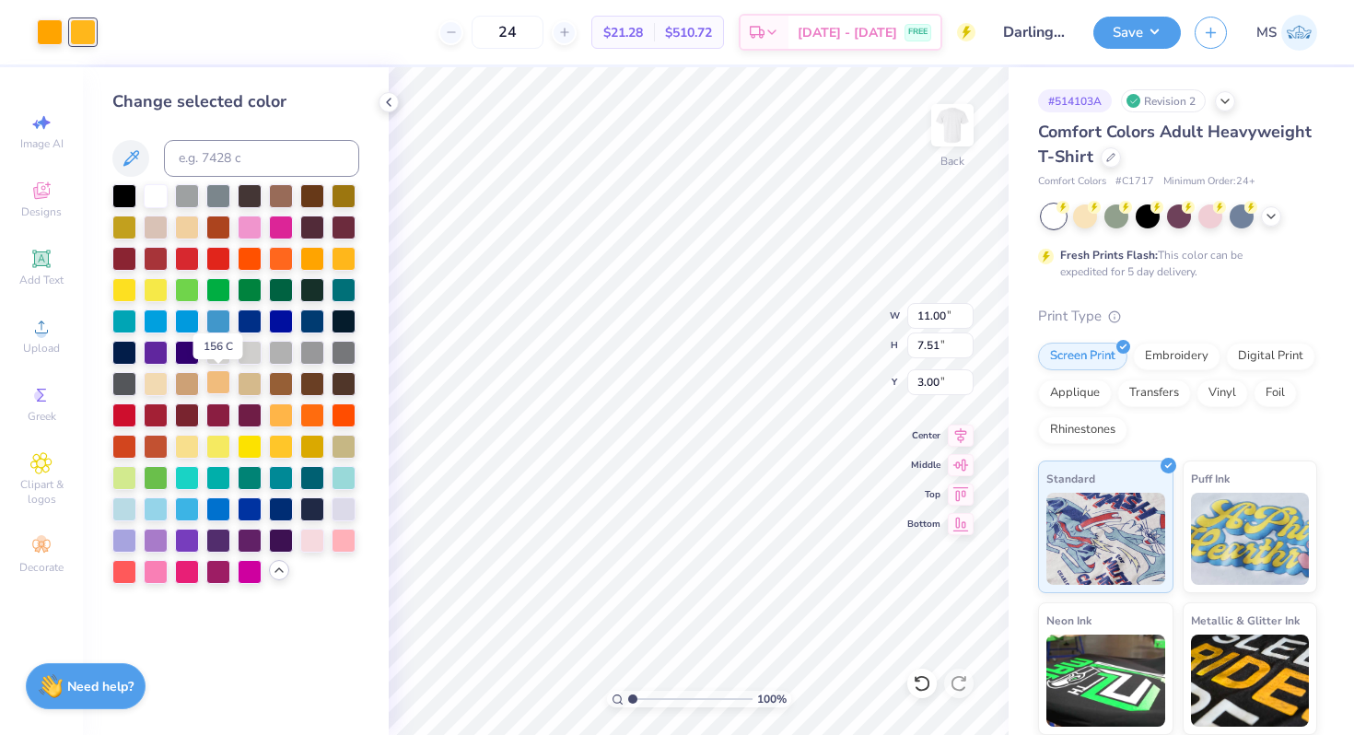
click at [217, 387] on div at bounding box center [218, 382] width 24 height 24
click at [155, 382] on div at bounding box center [156, 382] width 24 height 24
click at [1112, 38] on button "Save" at bounding box center [1136, 30] width 87 height 32
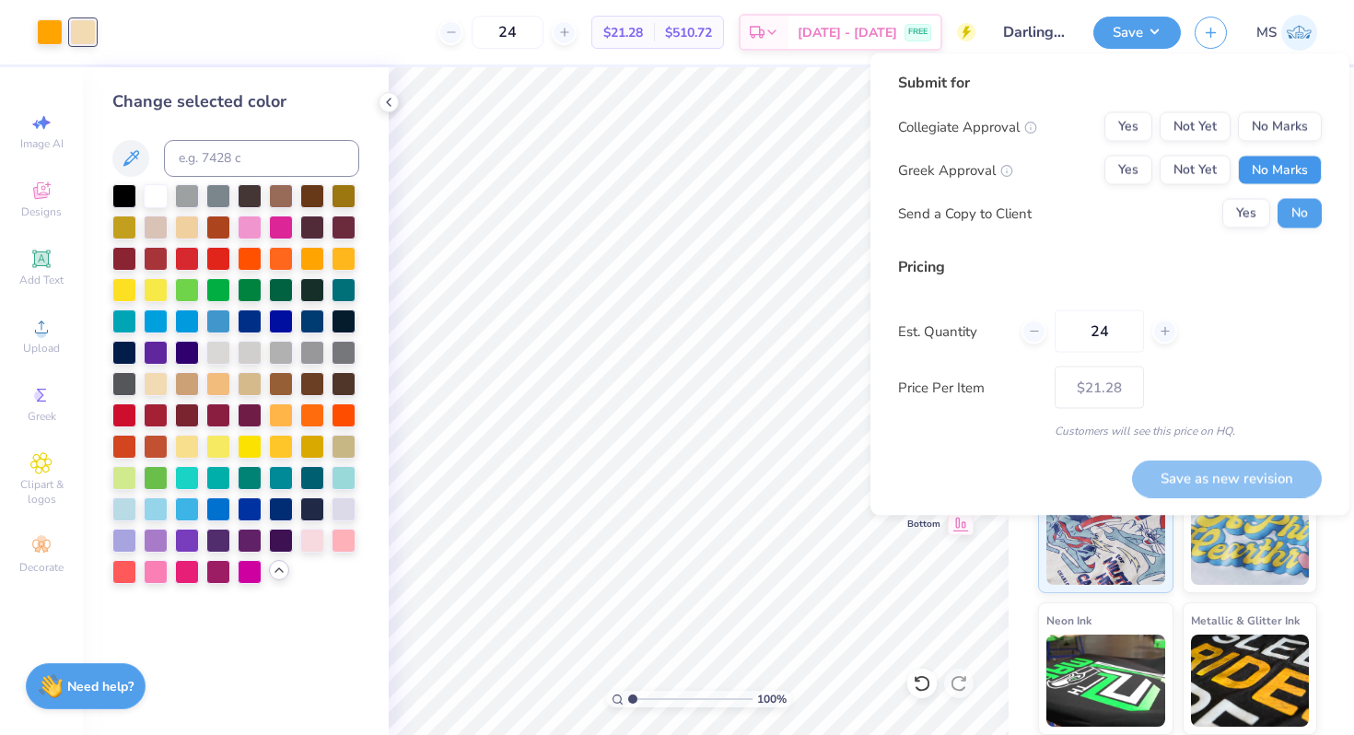
click at [1250, 156] on button "No Marks" at bounding box center [1280, 170] width 84 height 29
click at [1260, 128] on button "No Marks" at bounding box center [1280, 126] width 84 height 29
click at [1245, 483] on button "Save as new revision" at bounding box center [1227, 478] width 190 height 38
type input "$21.28"
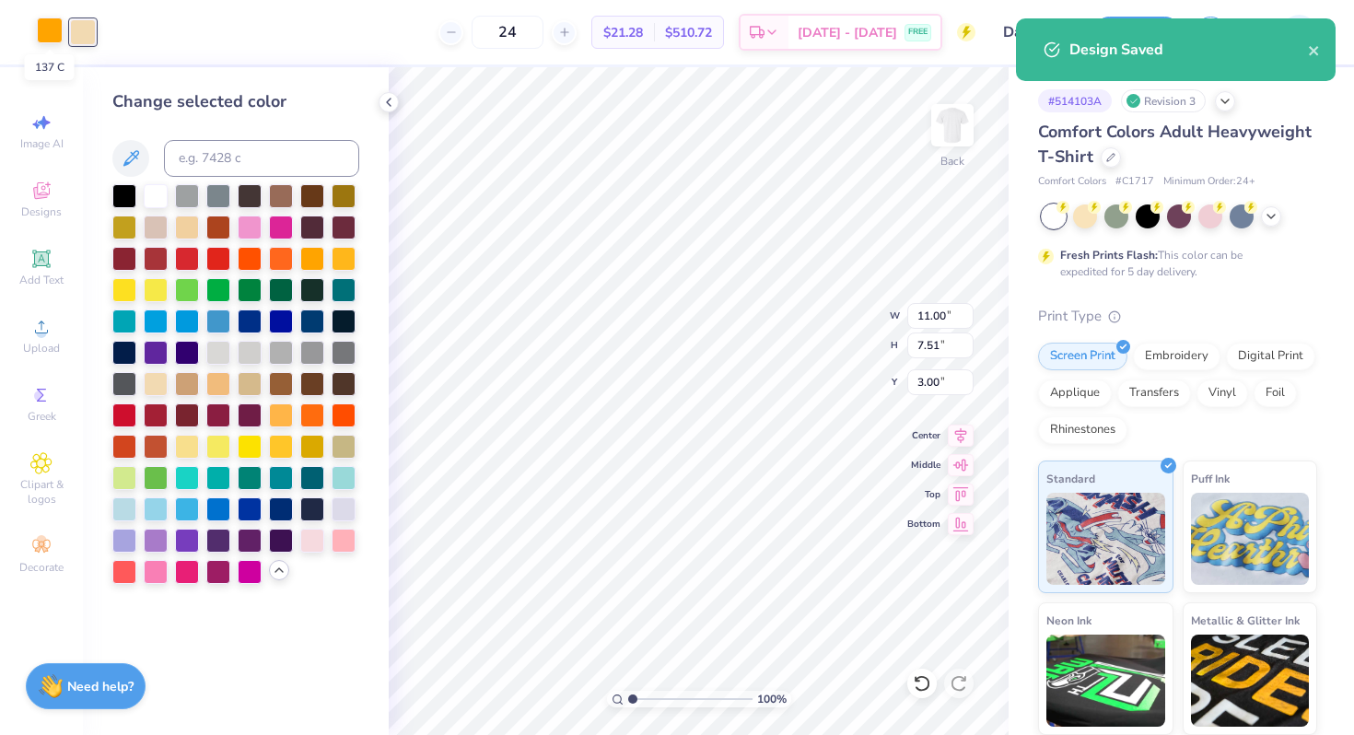
click at [49, 28] on div at bounding box center [50, 30] width 26 height 26
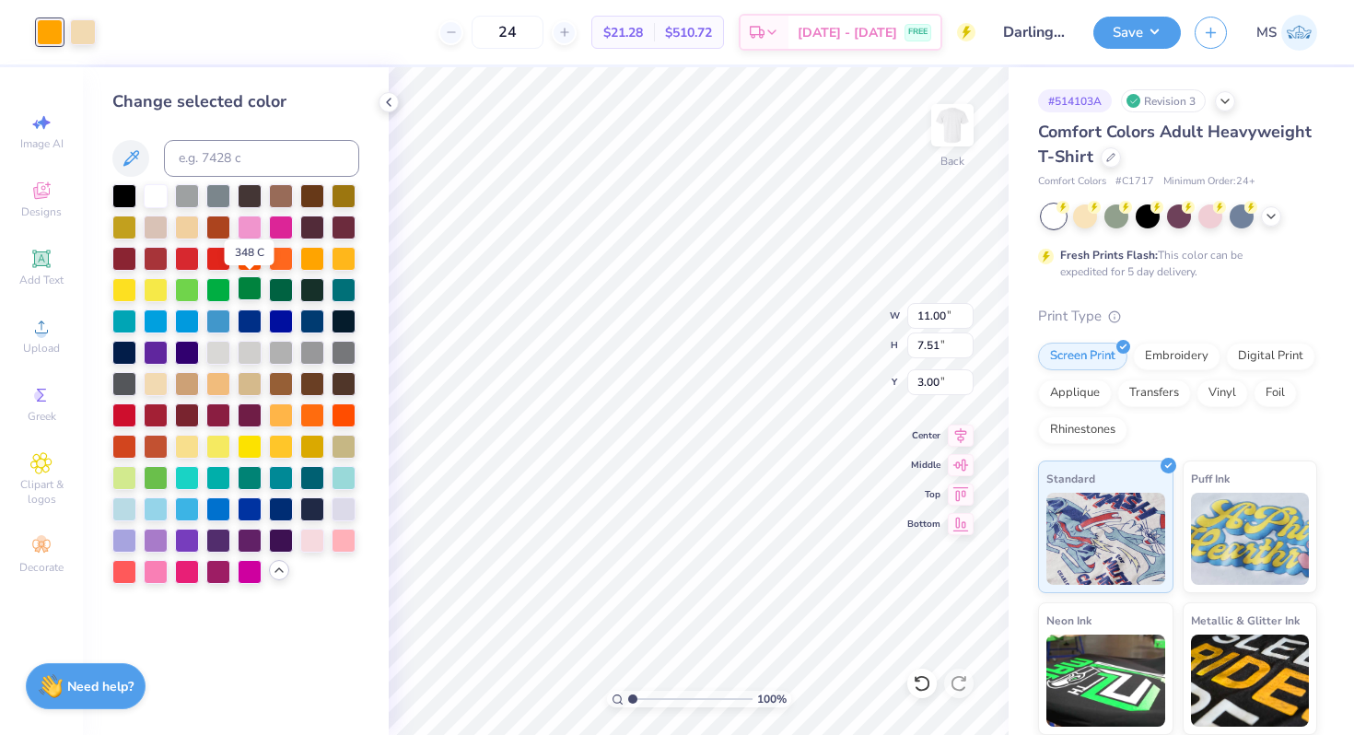
click at [250, 292] on div at bounding box center [250, 288] width 24 height 24
click at [87, 42] on div at bounding box center [83, 30] width 26 height 26
click at [190, 289] on div at bounding box center [187, 288] width 24 height 24
click at [219, 286] on div at bounding box center [218, 288] width 24 height 24
click at [163, 481] on div at bounding box center [156, 476] width 24 height 24
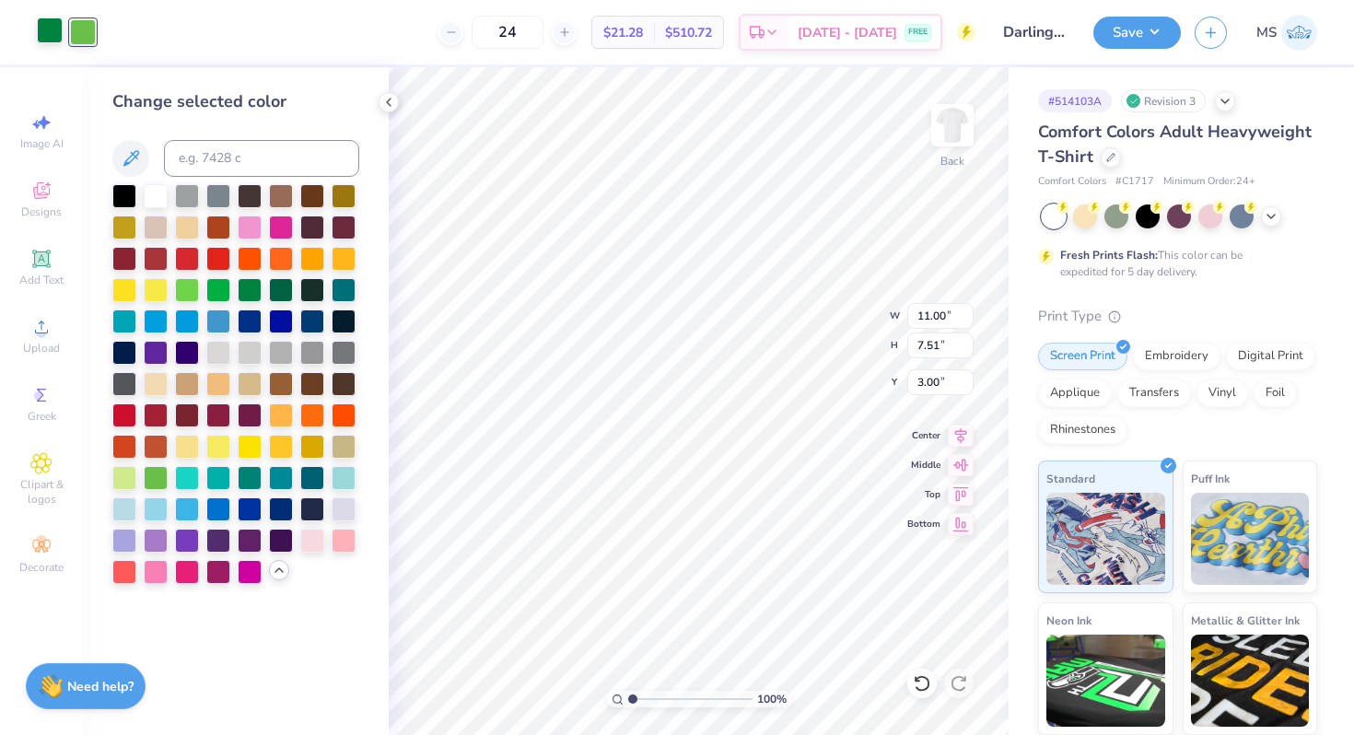
click at [59, 37] on div at bounding box center [50, 30] width 26 height 26
click at [218, 293] on div at bounding box center [218, 288] width 24 height 24
click at [257, 284] on div at bounding box center [250, 288] width 24 height 24
click at [1120, 29] on button "Save" at bounding box center [1136, 30] width 87 height 32
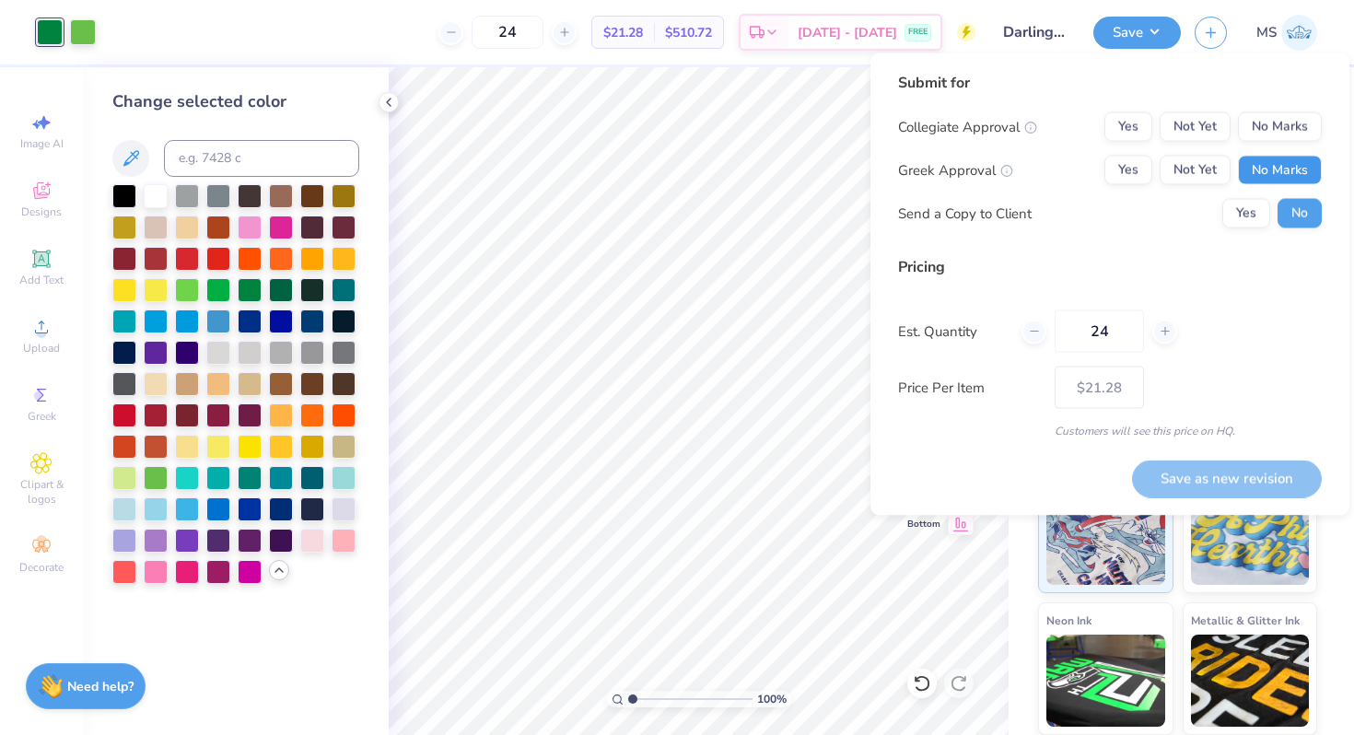
click at [1256, 164] on button "No Marks" at bounding box center [1280, 170] width 84 height 29
click at [1268, 124] on button "No Marks" at bounding box center [1280, 126] width 84 height 29
click at [1255, 476] on button "Save as new revision" at bounding box center [1227, 478] width 190 height 38
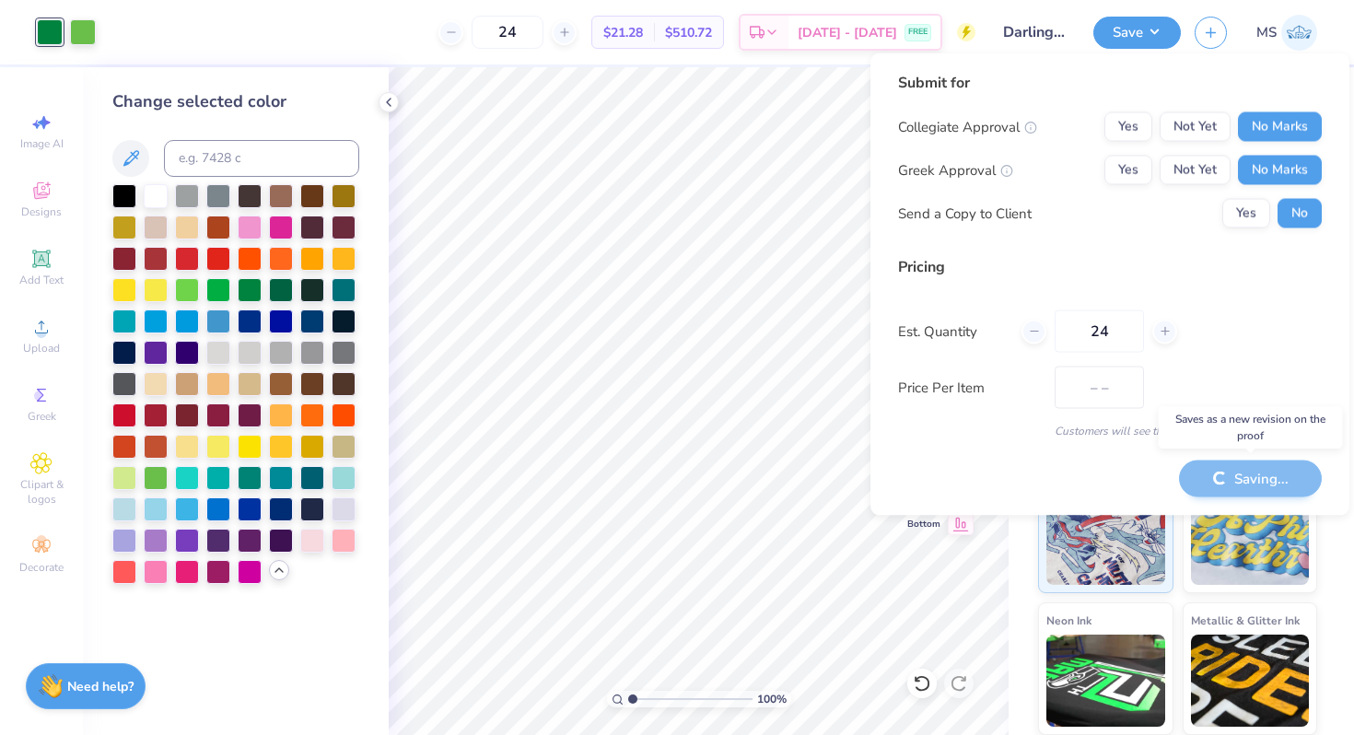
type input "$21.28"
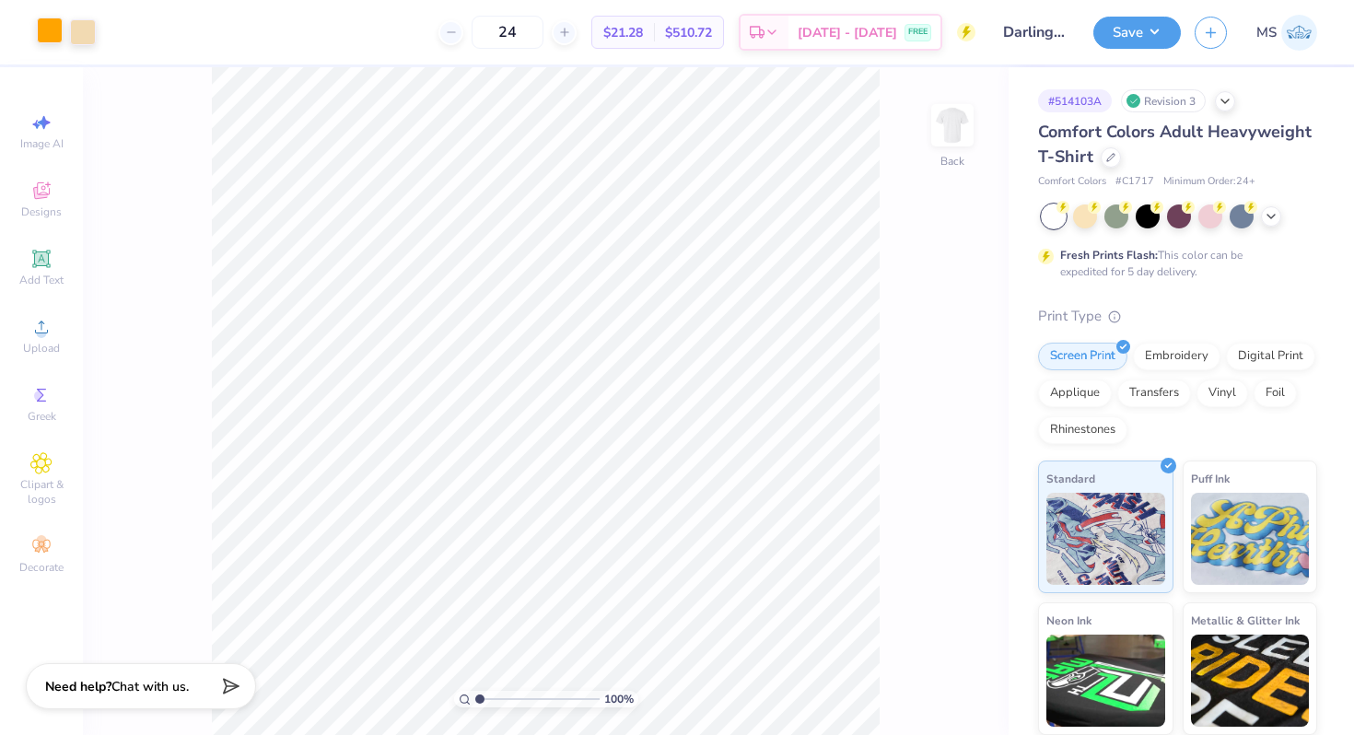
click at [51, 38] on div at bounding box center [50, 30] width 26 height 26
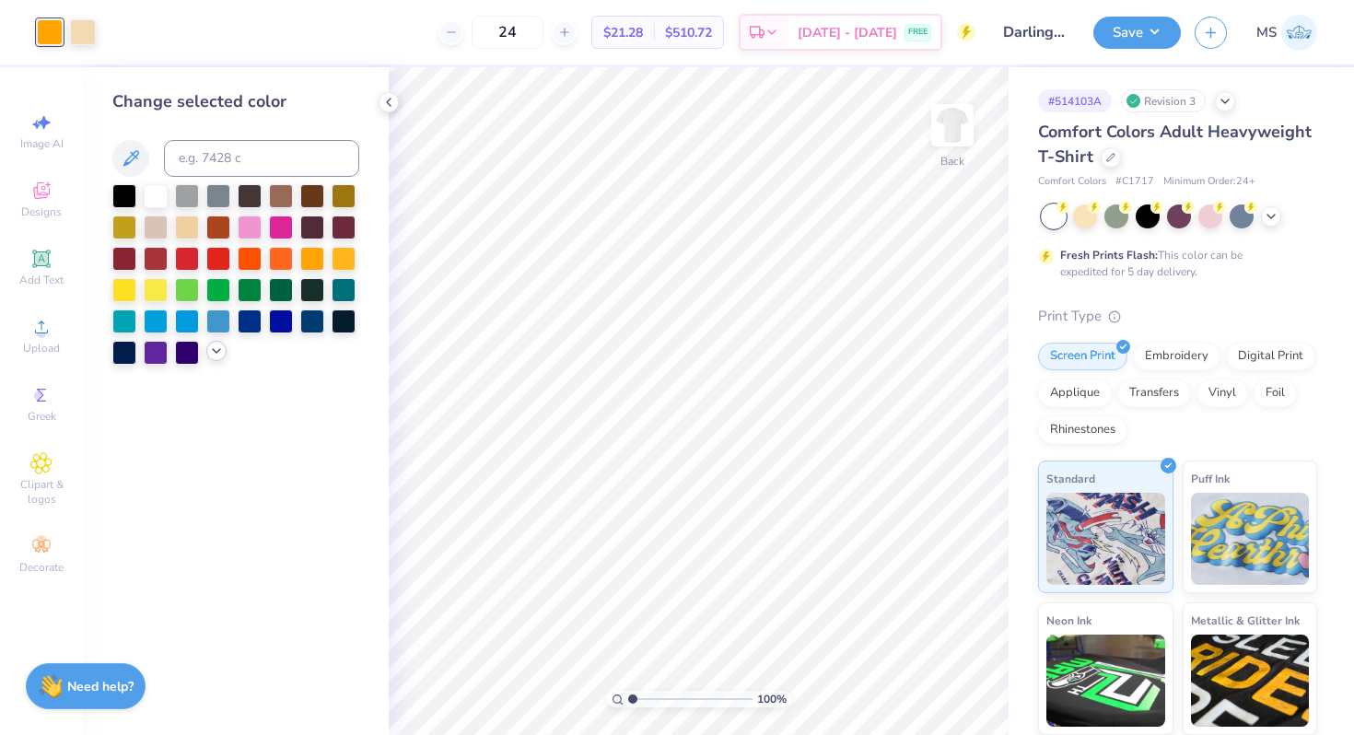
click at [209, 344] on icon at bounding box center [216, 350] width 15 height 15
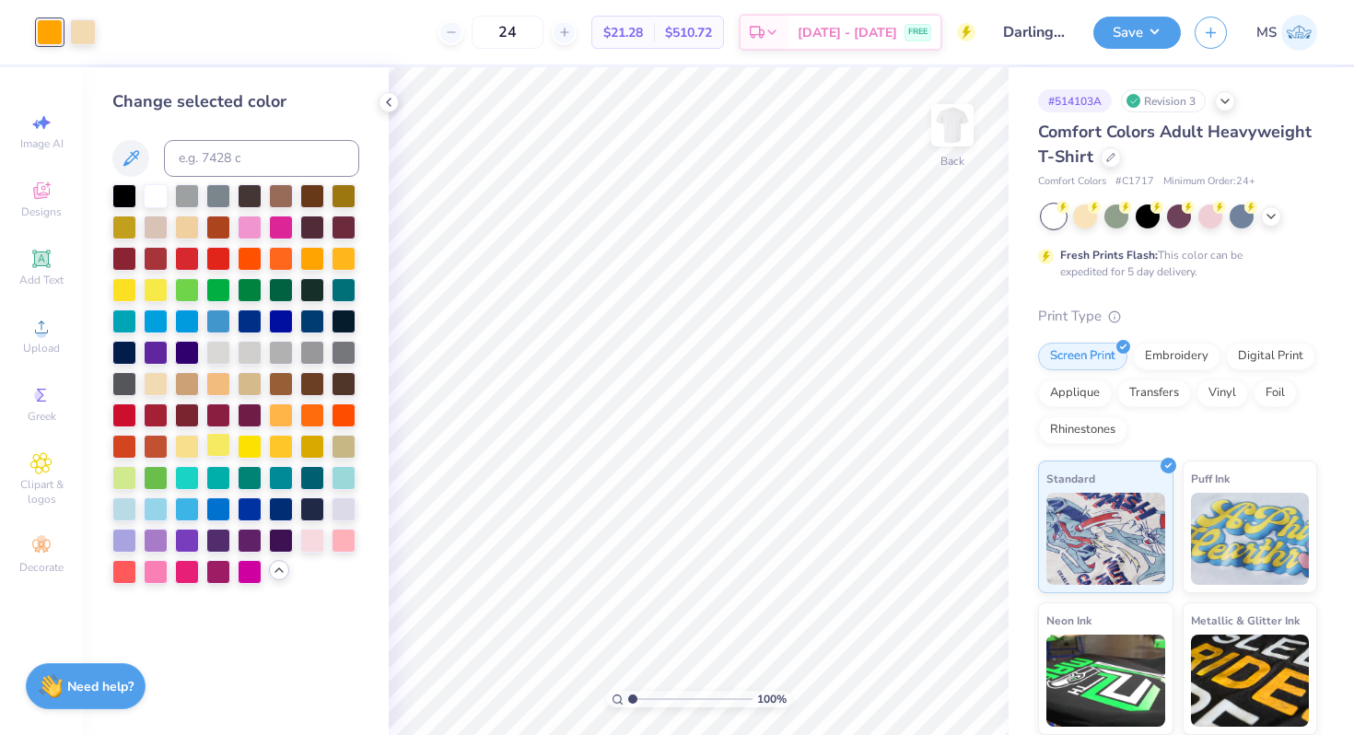
click at [226, 444] on div at bounding box center [218, 445] width 24 height 24
click at [252, 449] on div at bounding box center [250, 445] width 24 height 24
click at [191, 448] on div at bounding box center [187, 445] width 24 height 24
click at [156, 285] on div at bounding box center [156, 288] width 24 height 24
click at [224, 438] on div at bounding box center [218, 445] width 24 height 24
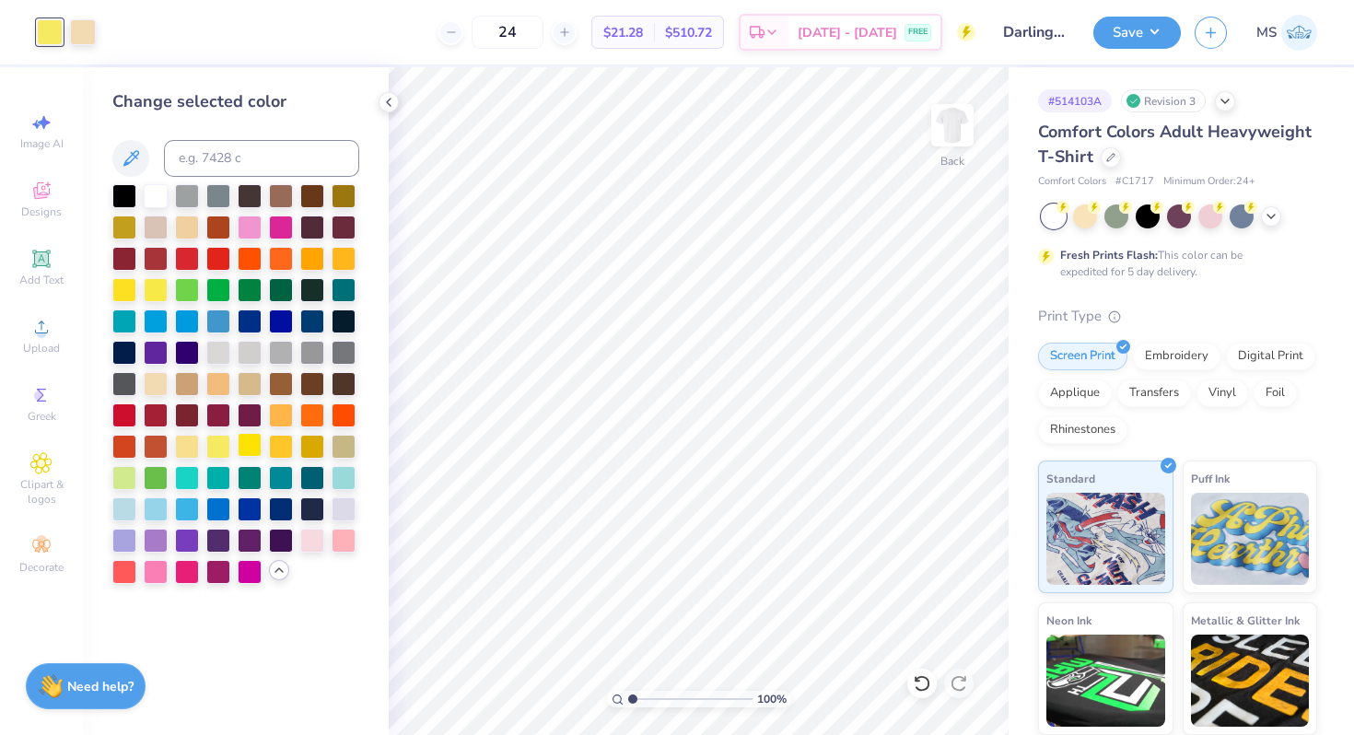
click at [244, 441] on div at bounding box center [250, 445] width 24 height 24
click at [87, 24] on div at bounding box center [83, 30] width 26 height 26
click at [192, 445] on div at bounding box center [187, 445] width 24 height 24
click at [56, 35] on div at bounding box center [50, 30] width 26 height 26
click at [158, 386] on div at bounding box center [156, 382] width 24 height 24
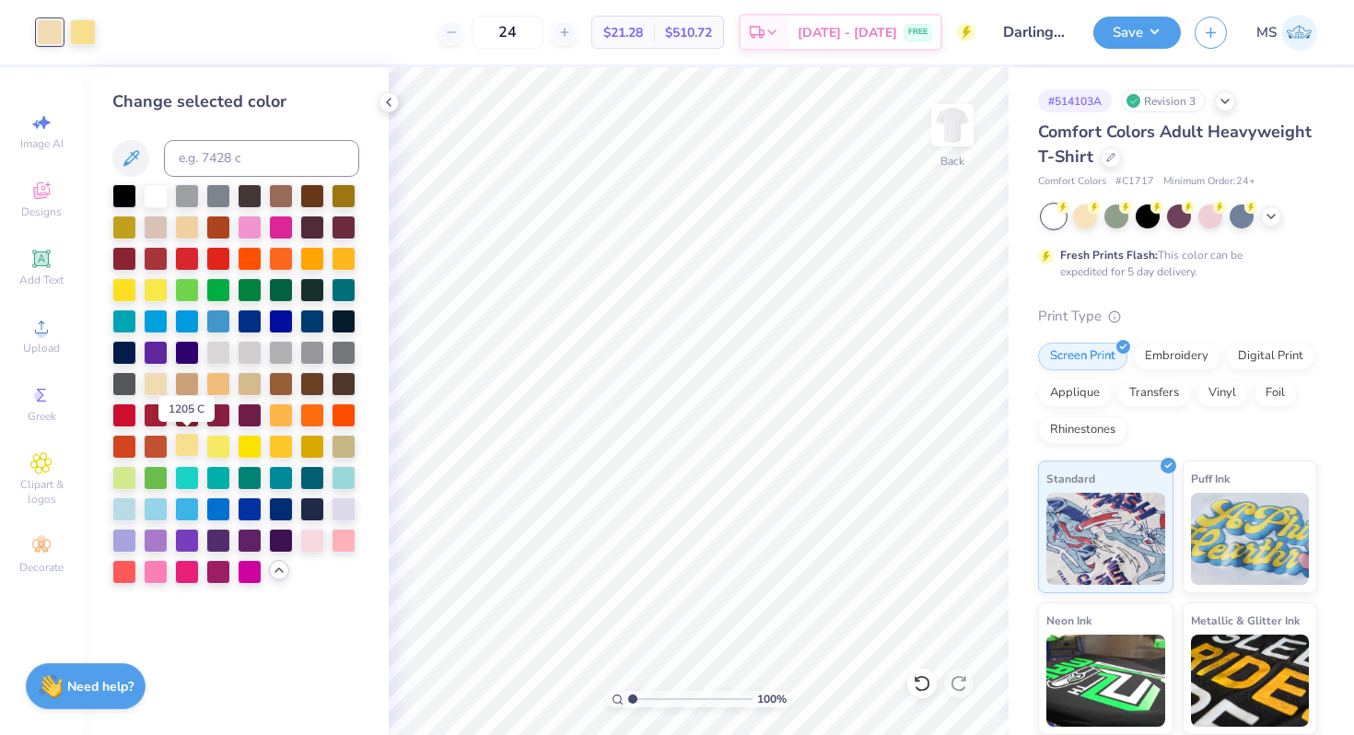
click at [192, 447] on div at bounding box center [187, 445] width 24 height 24
click at [915, 674] on icon at bounding box center [922, 683] width 18 height 18
click at [63, 33] on div at bounding box center [50, 30] width 26 height 26
click at [124, 290] on div at bounding box center [124, 288] width 24 height 24
click at [217, 440] on div at bounding box center [218, 445] width 24 height 24
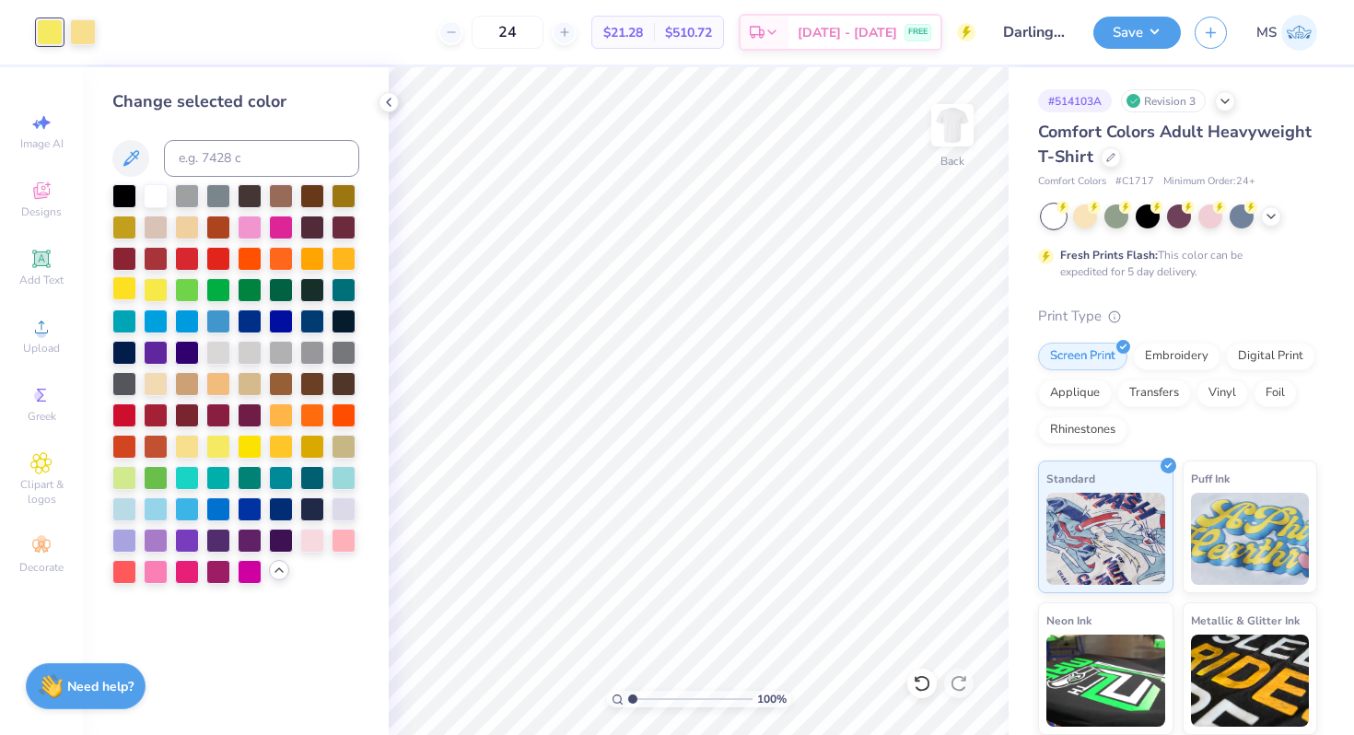
click at [132, 289] on div at bounding box center [124, 288] width 24 height 24
click at [225, 447] on div at bounding box center [218, 445] width 24 height 24
click at [220, 154] on input at bounding box center [261, 158] width 195 height 37
type input "101"
type input "102"
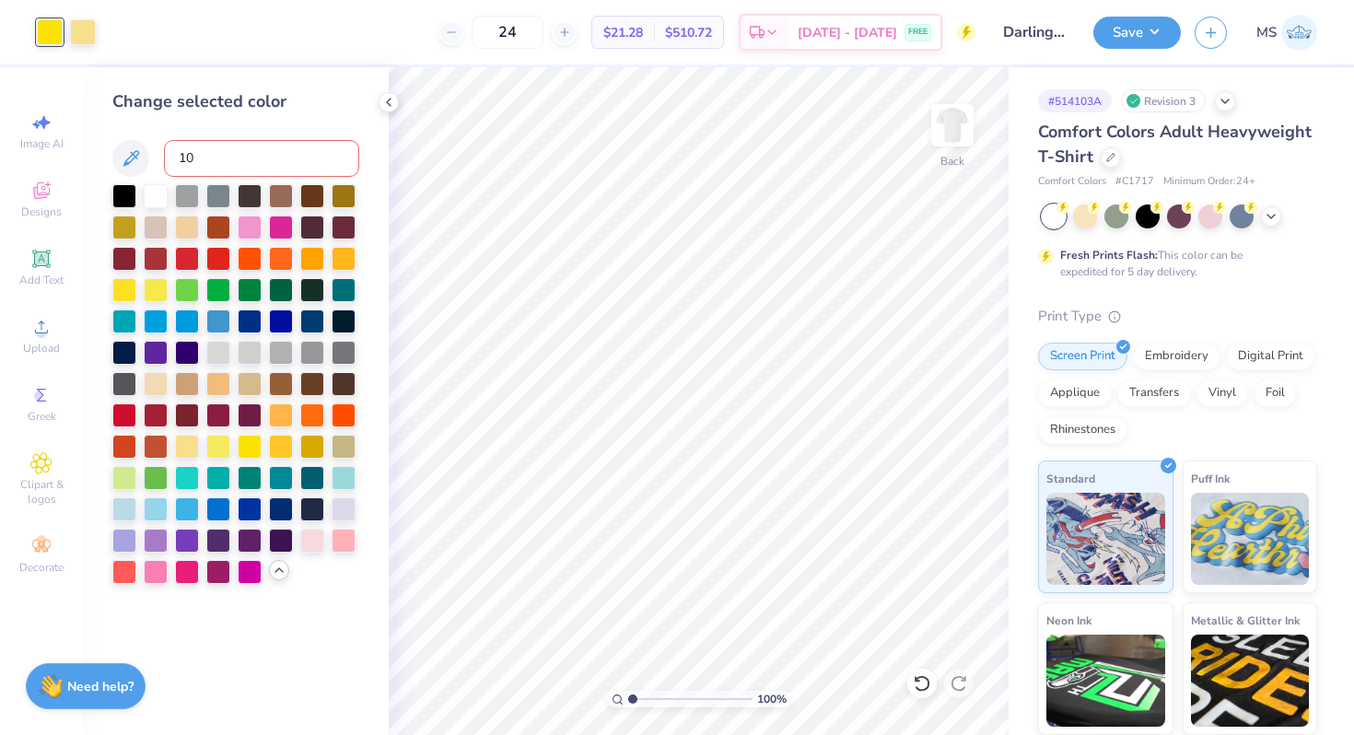
type input "103"
type input "104"
type input "105"
type input "106"
click at [215, 449] on div at bounding box center [218, 445] width 24 height 24
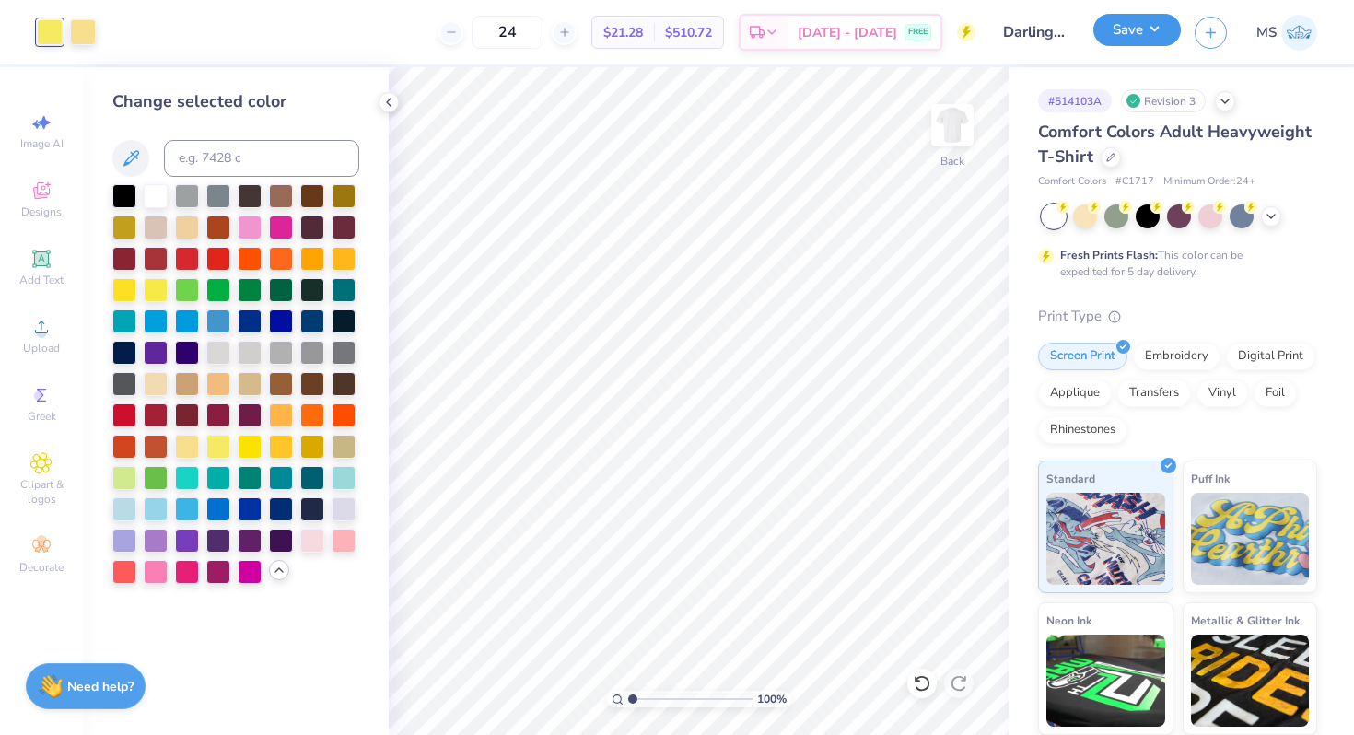
click at [1125, 30] on button "Save" at bounding box center [1136, 30] width 87 height 32
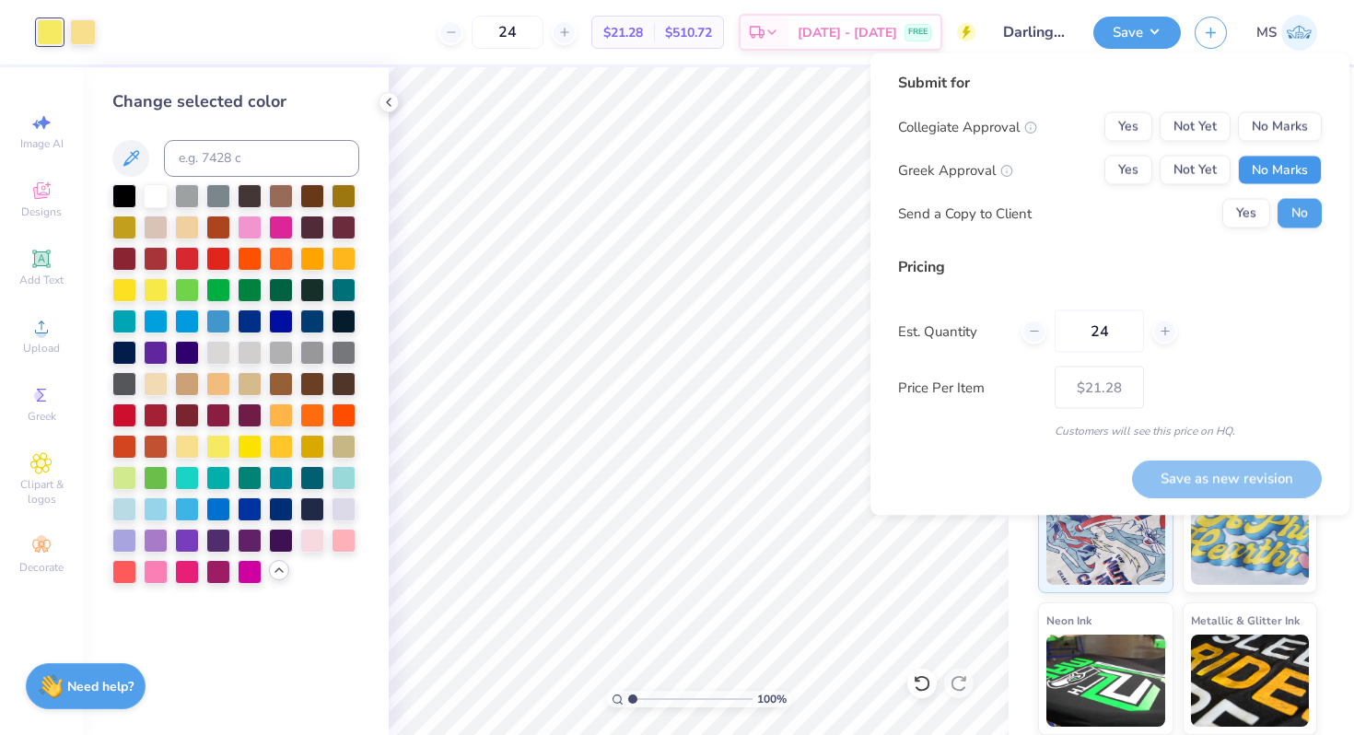
click at [1256, 159] on button "No Marks" at bounding box center [1280, 170] width 84 height 29
click at [1275, 120] on button "No Marks" at bounding box center [1280, 126] width 84 height 29
click at [1222, 471] on button "Save as new revision" at bounding box center [1227, 478] width 190 height 38
type input "$21.28"
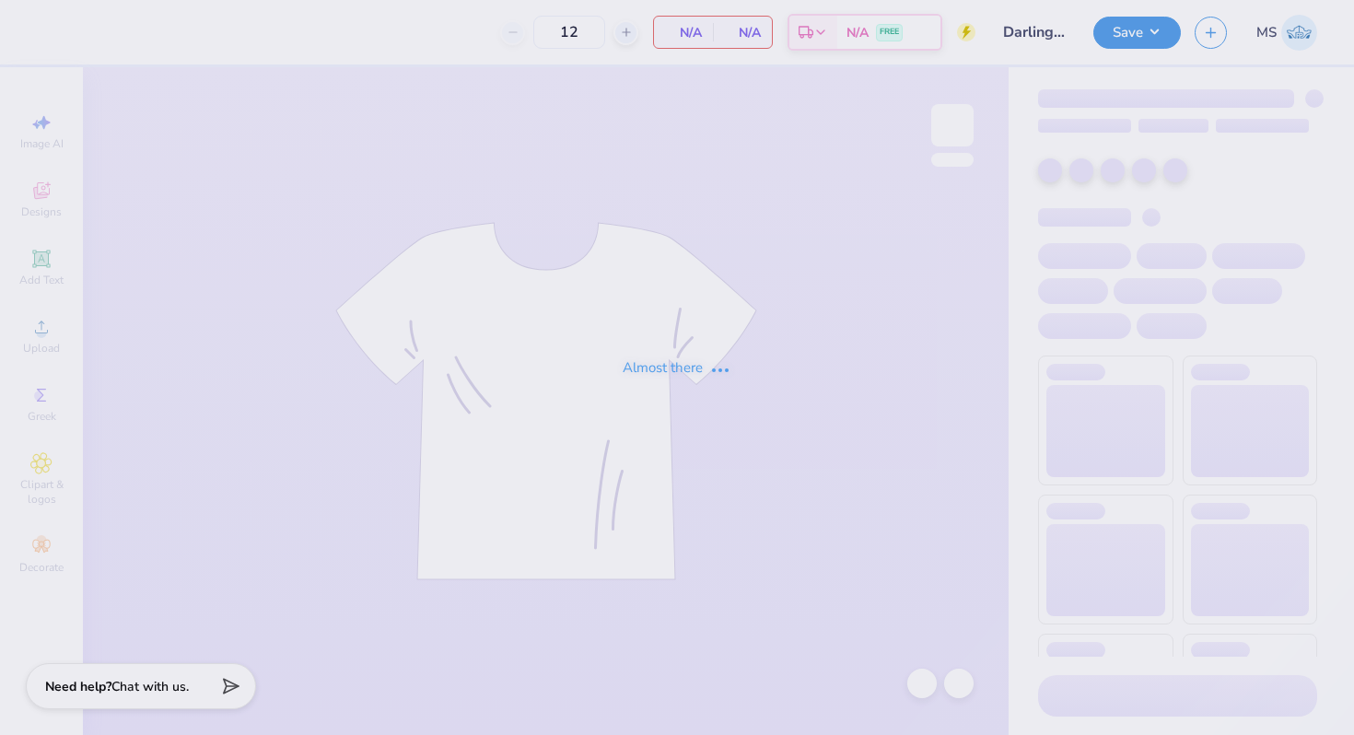
type input "24"
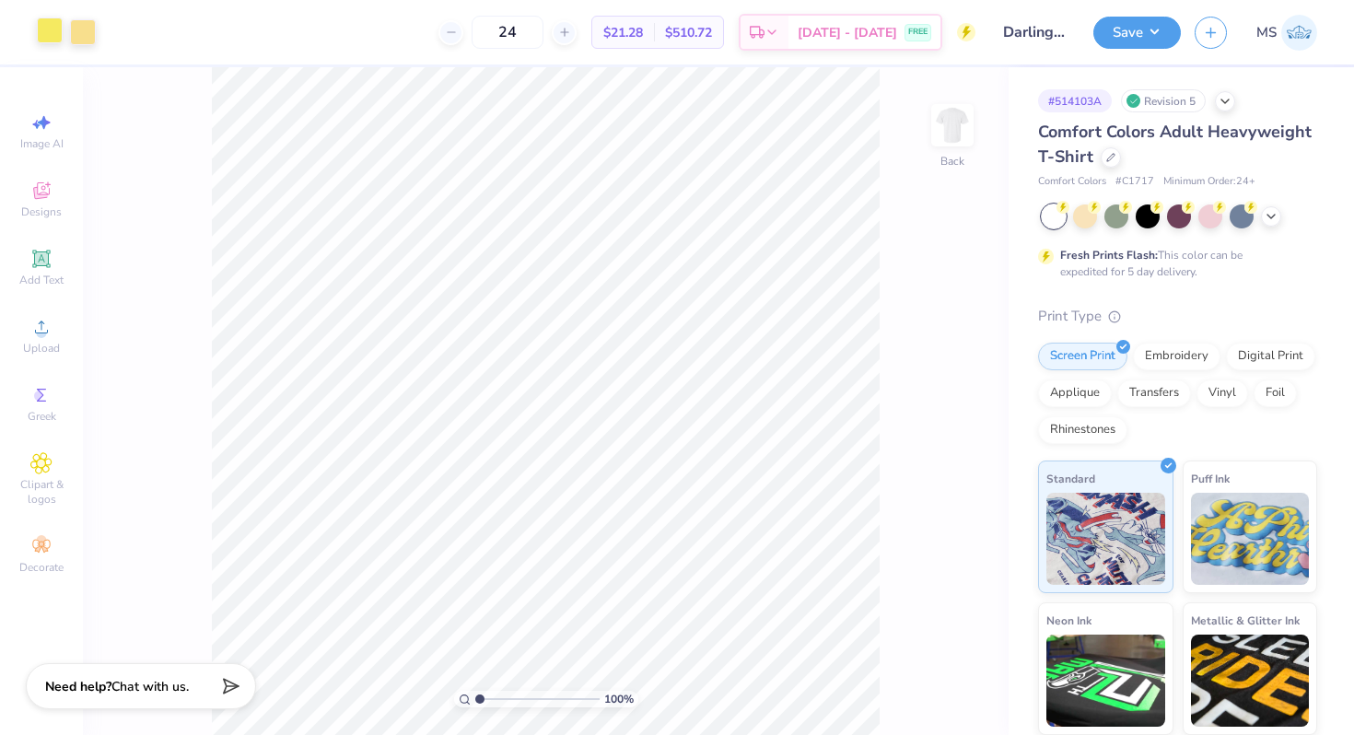
click at [52, 29] on div at bounding box center [50, 30] width 26 height 26
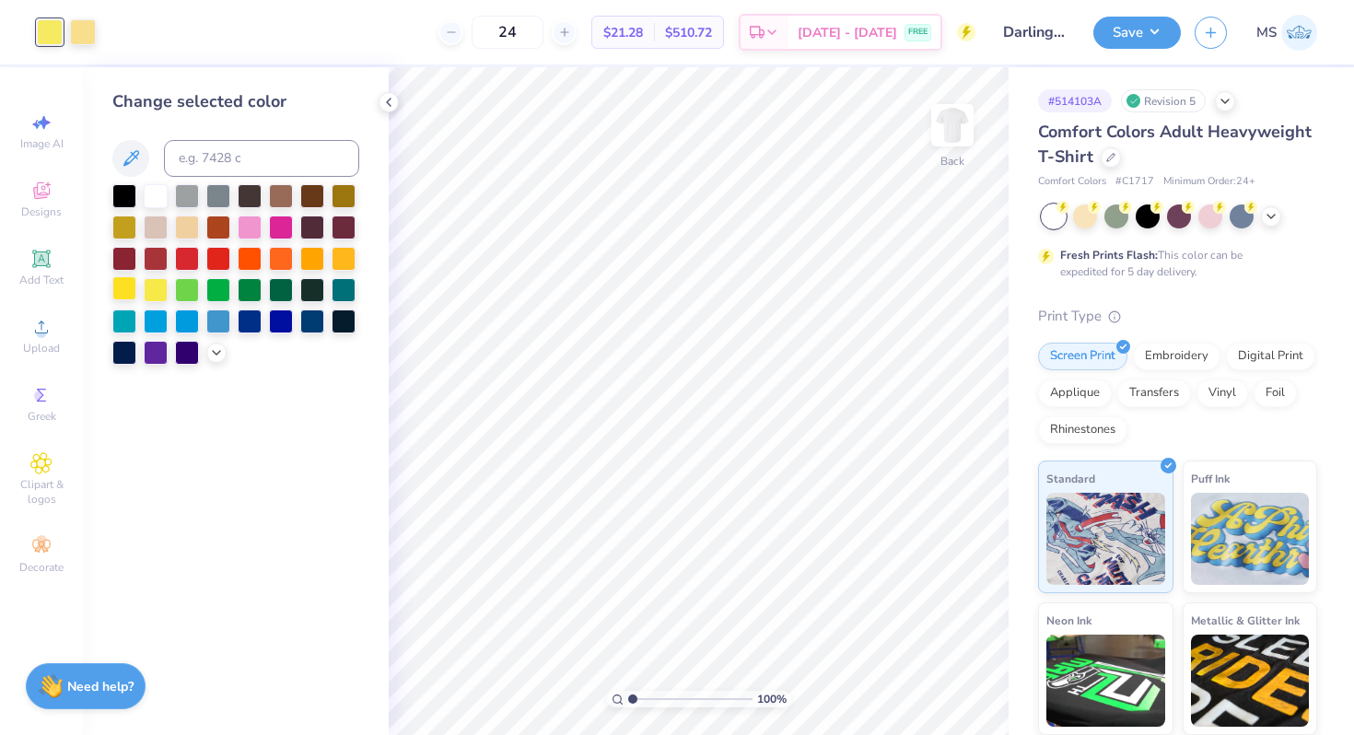
click at [122, 286] on div at bounding box center [124, 288] width 24 height 24
click at [217, 356] on icon at bounding box center [216, 350] width 15 height 15
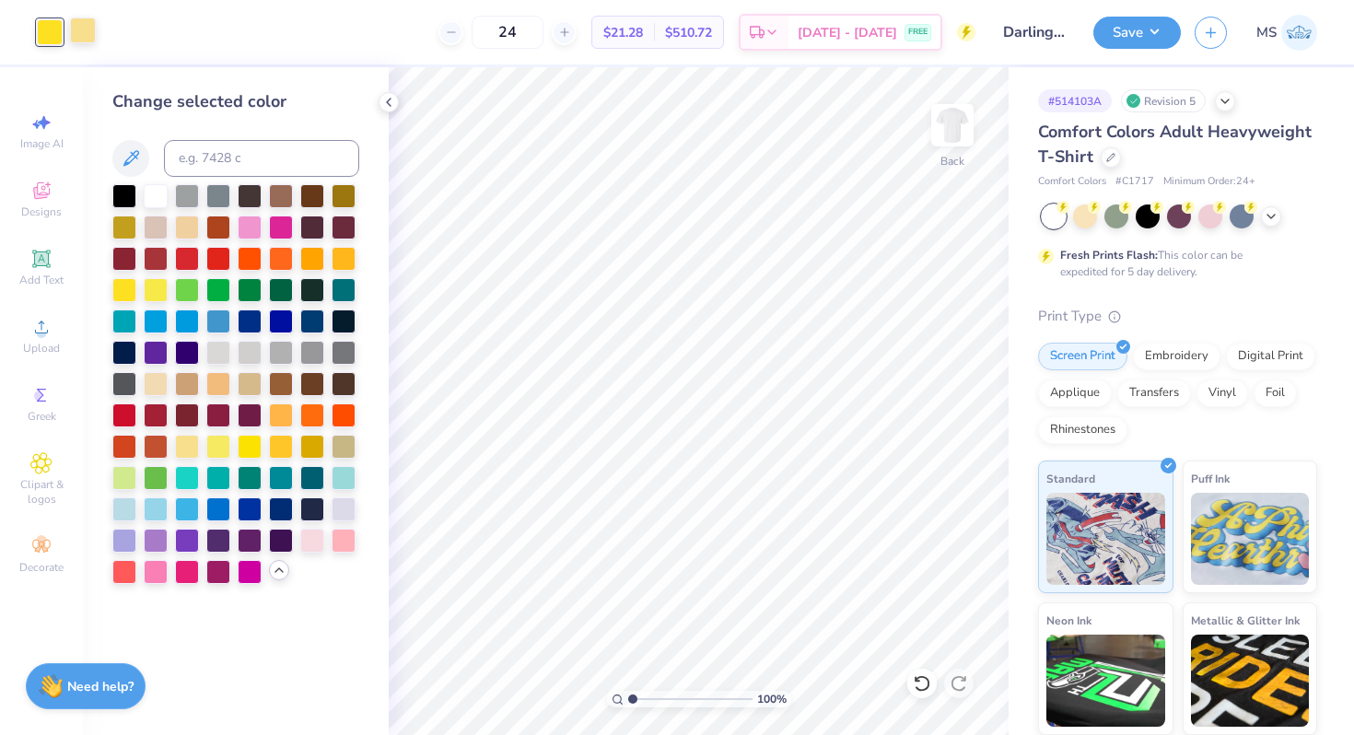
click at [87, 37] on div at bounding box center [83, 30] width 26 height 26
click at [215, 447] on div at bounding box center [218, 445] width 24 height 24
click at [1126, 31] on button "Save" at bounding box center [1136, 30] width 87 height 32
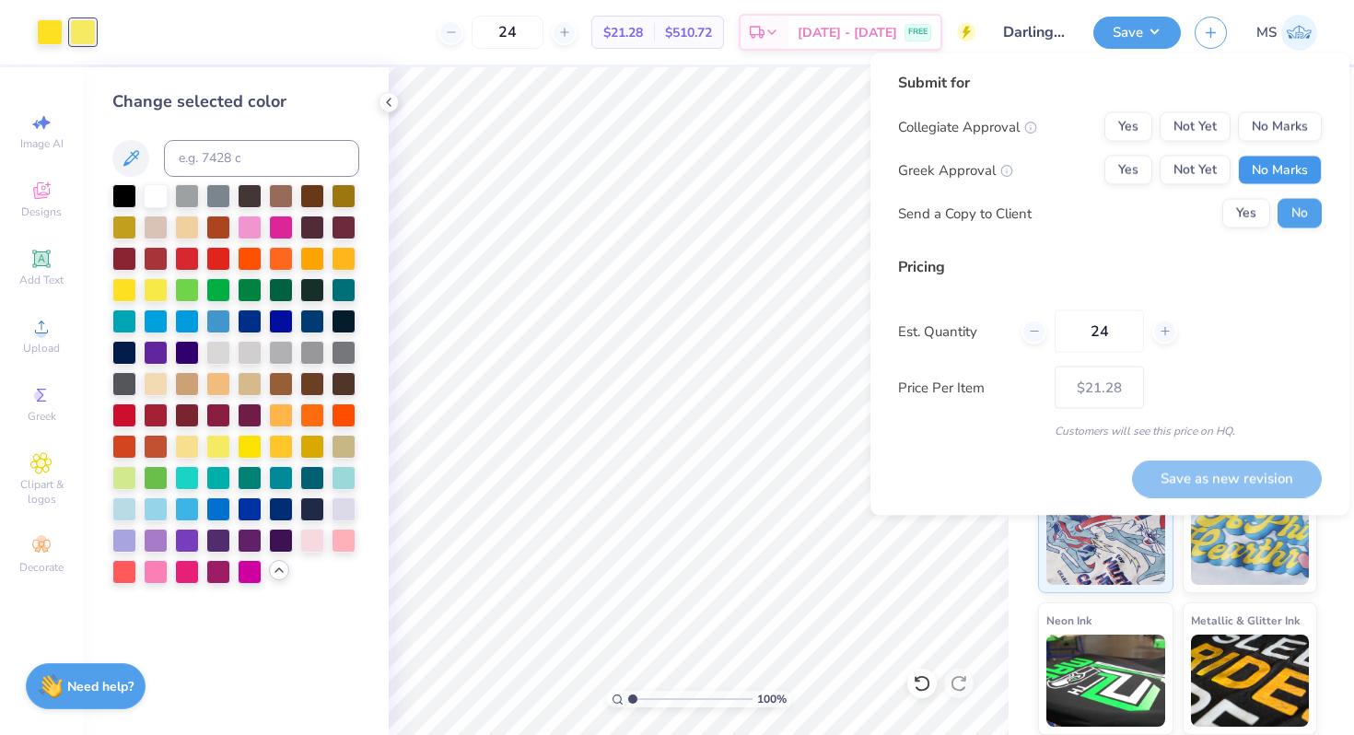
click at [1261, 176] on button "No Marks" at bounding box center [1280, 170] width 84 height 29
click at [1271, 121] on button "No Marks" at bounding box center [1280, 126] width 84 height 29
click at [1250, 471] on button "Save as new revision" at bounding box center [1227, 478] width 190 height 38
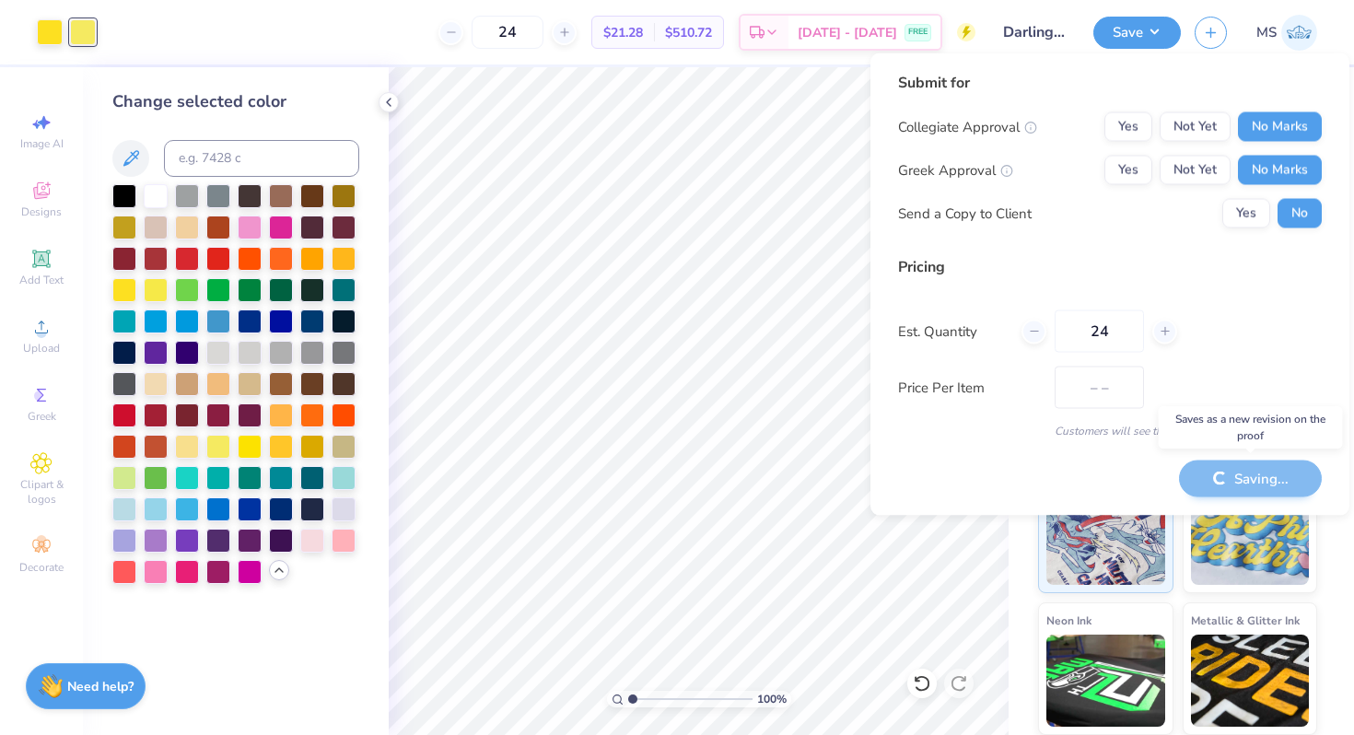
type input "$21.28"
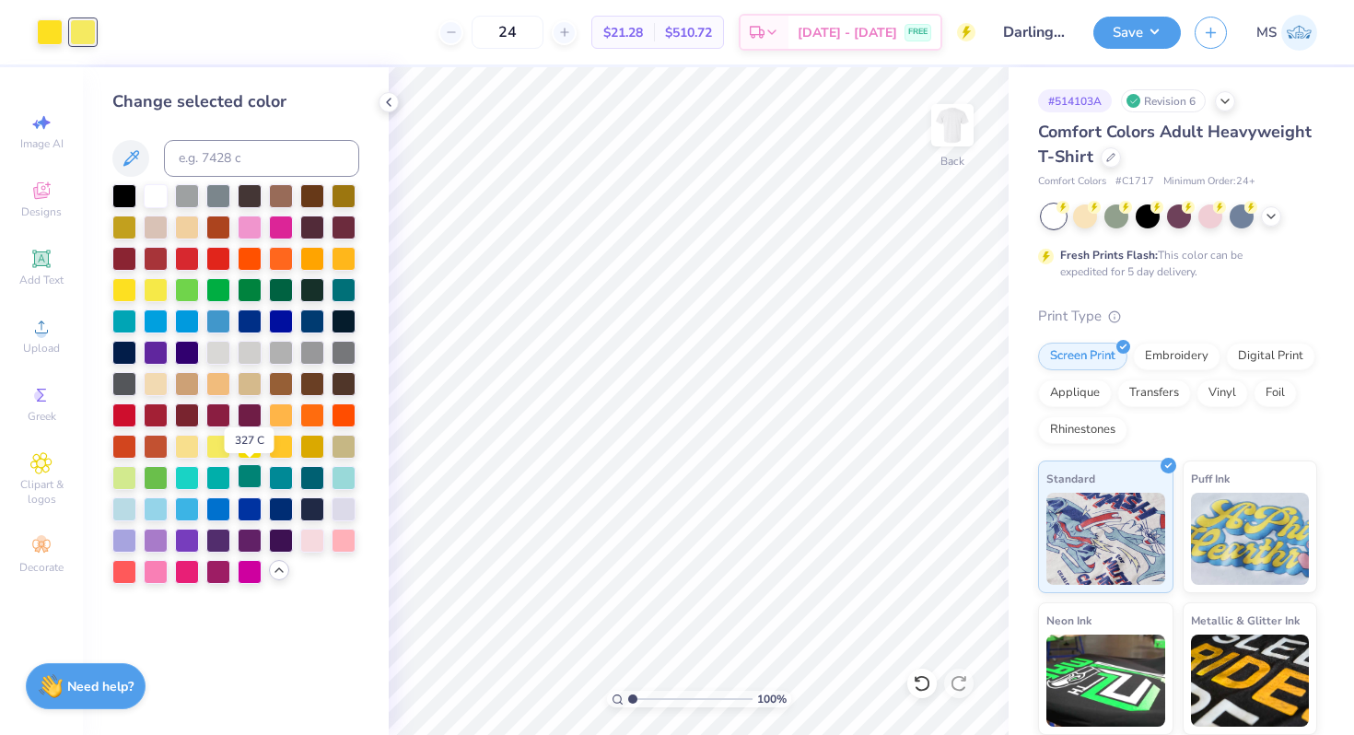
click at [245, 478] on div at bounding box center [250, 476] width 24 height 24
click at [218, 481] on div at bounding box center [218, 476] width 24 height 24
click at [53, 32] on div at bounding box center [50, 30] width 26 height 26
click at [247, 474] on div at bounding box center [250, 476] width 24 height 24
click at [183, 471] on div at bounding box center [187, 476] width 24 height 24
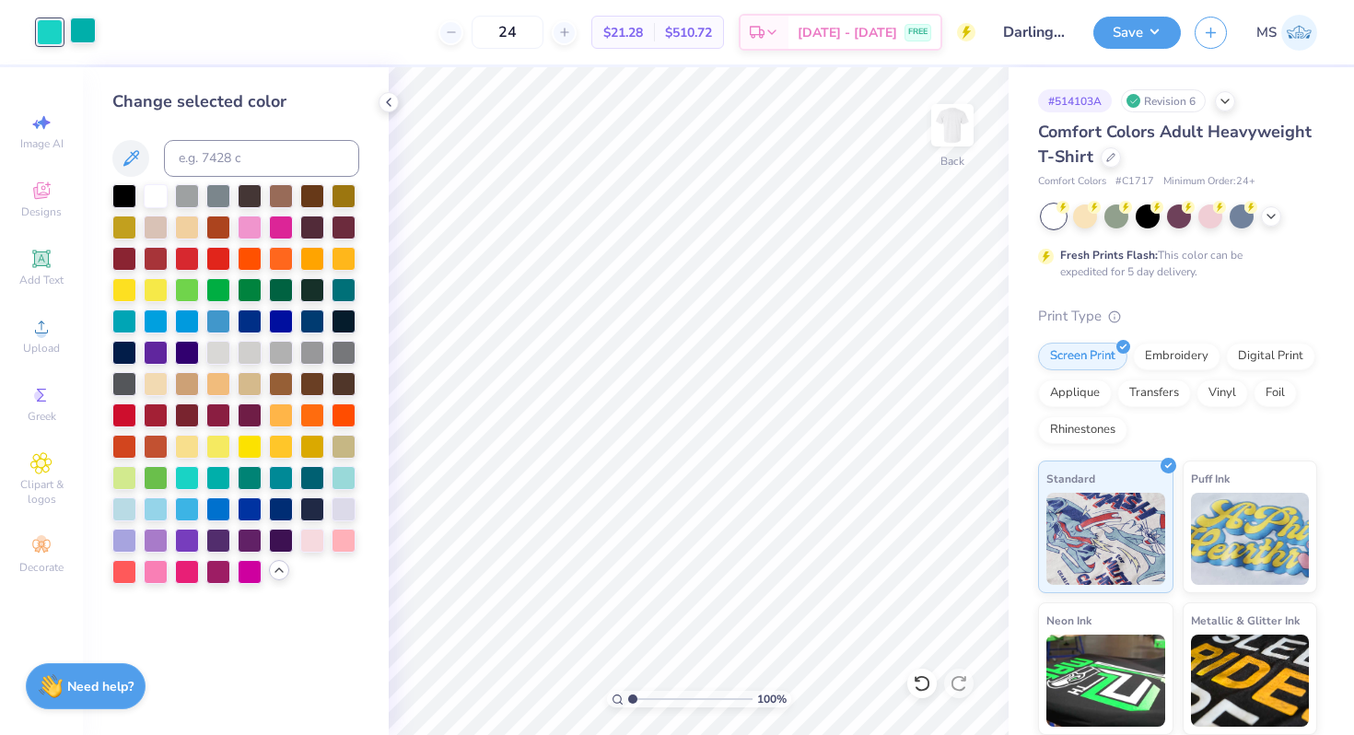
click at [88, 34] on div at bounding box center [83, 30] width 26 height 26
click at [349, 478] on div at bounding box center [343, 476] width 24 height 24
click at [55, 35] on div at bounding box center [50, 30] width 26 height 26
click at [223, 476] on div at bounding box center [218, 476] width 24 height 24
click at [91, 30] on div at bounding box center [83, 30] width 26 height 26
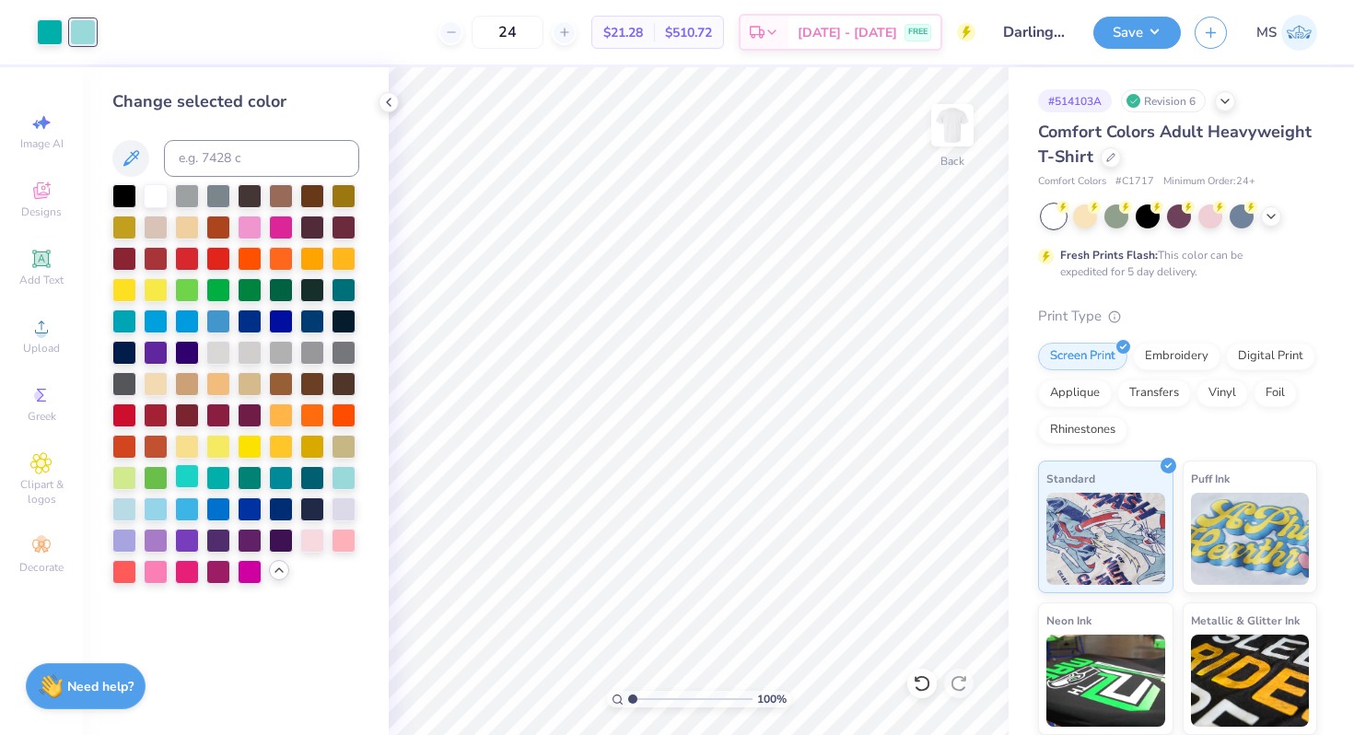
click at [192, 469] on div at bounding box center [187, 476] width 24 height 24
click at [341, 472] on div at bounding box center [343, 476] width 24 height 24
click at [56, 29] on div at bounding box center [50, 30] width 26 height 26
click at [120, 328] on div at bounding box center [124, 320] width 24 height 24
click at [214, 474] on div at bounding box center [218, 476] width 24 height 24
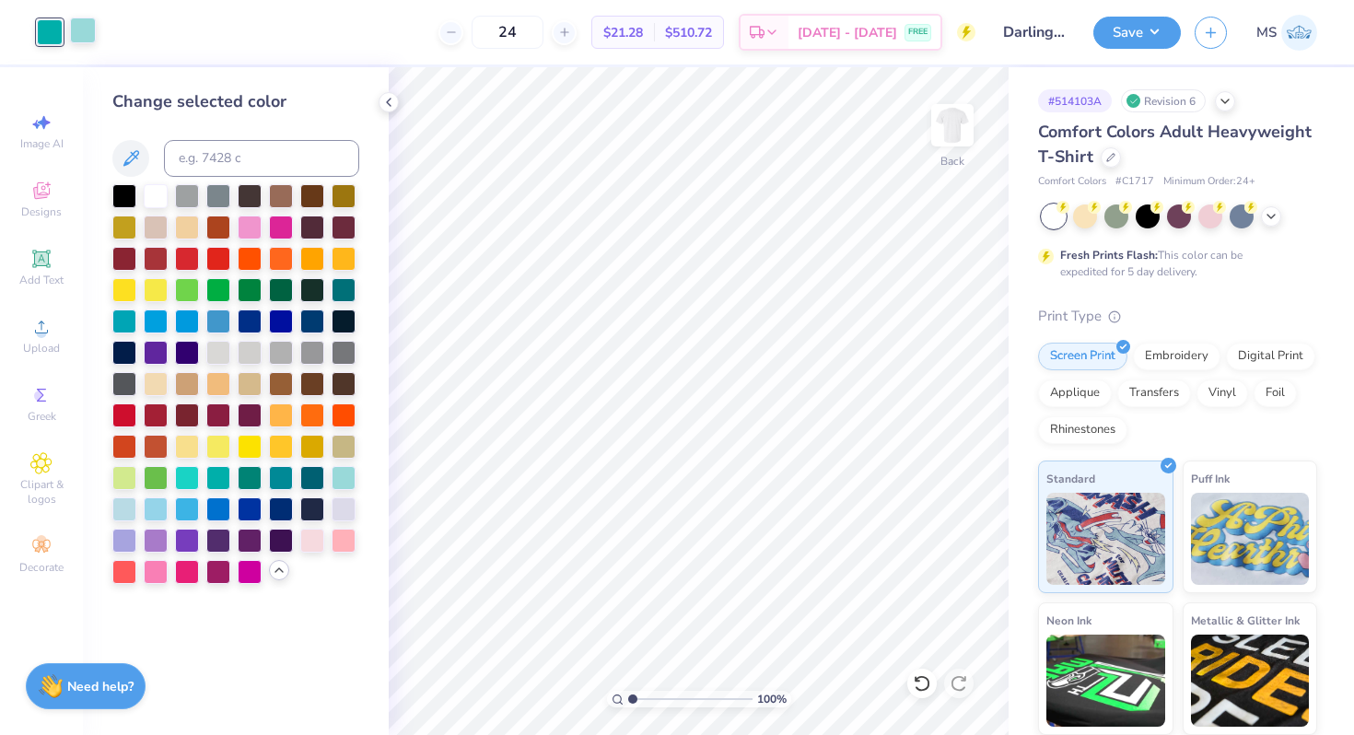
click at [82, 38] on div at bounding box center [83, 30] width 26 height 26
click at [242, 479] on div at bounding box center [250, 476] width 24 height 24
click at [180, 468] on div at bounding box center [187, 476] width 24 height 24
click at [343, 471] on div at bounding box center [343, 476] width 24 height 24
click at [181, 477] on div at bounding box center [187, 476] width 24 height 24
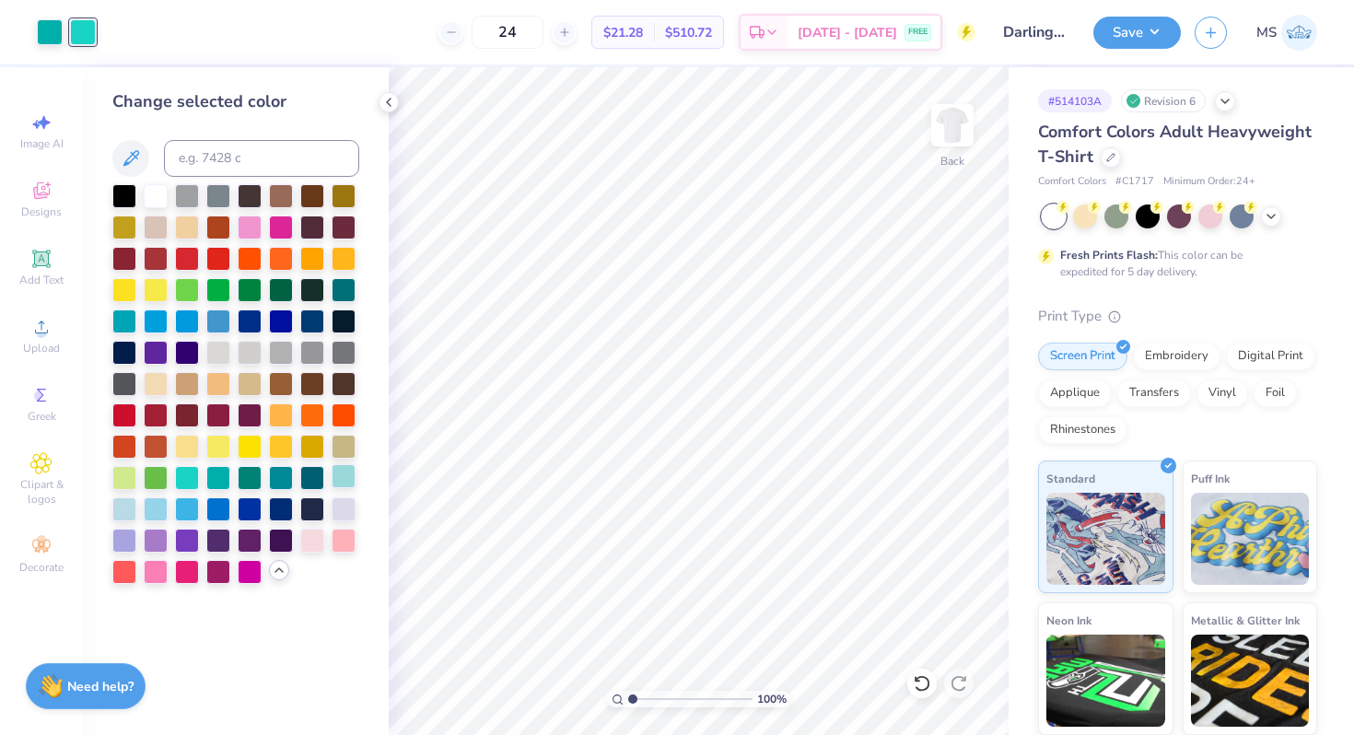
click at [343, 482] on div at bounding box center [343, 476] width 24 height 24
click at [1110, 35] on button "Save" at bounding box center [1136, 30] width 87 height 32
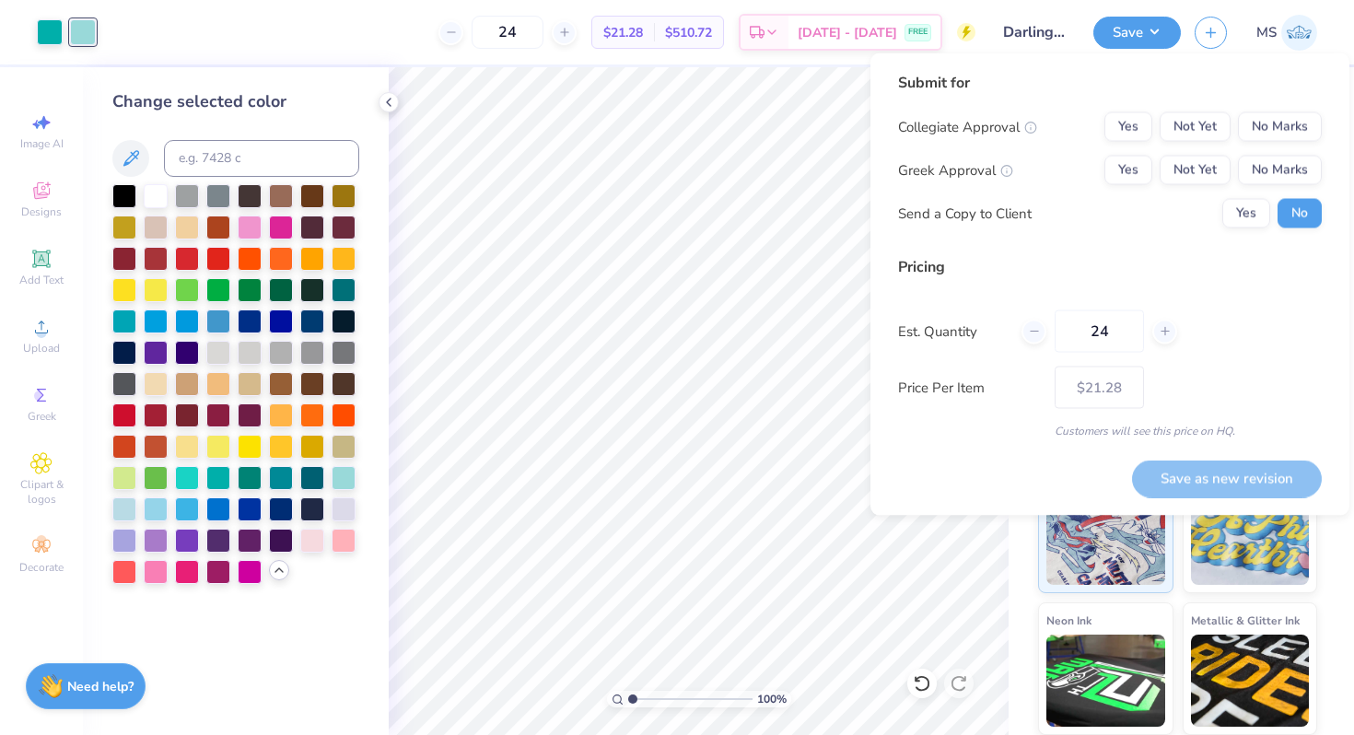
click at [1261, 151] on div "Collegiate Approval Yes Not Yet No Marks Greek Approval Yes Not Yet No Marks Se…" at bounding box center [1110, 170] width 424 height 116
click at [1262, 167] on button "No Marks" at bounding box center [1280, 170] width 84 height 29
click at [1263, 126] on button "No Marks" at bounding box center [1280, 126] width 84 height 29
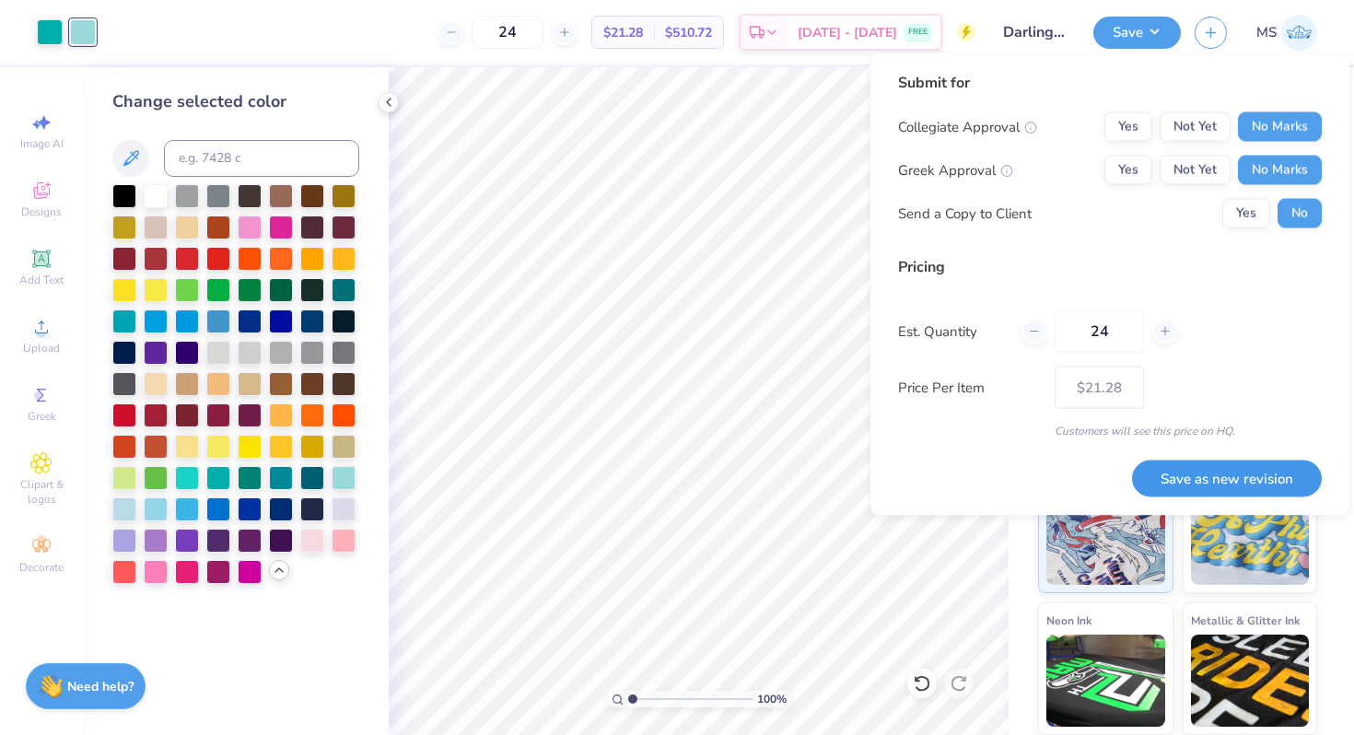
click at [1187, 464] on button "Save as new revision" at bounding box center [1227, 478] width 190 height 38
type input "$21.28"
